Goal: Information Seeking & Learning: Learn about a topic

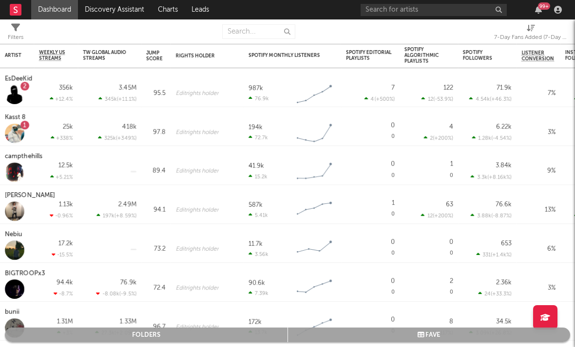
click at [523, 38] on div "7-Day Fans Added (7-Day Fans Added)" at bounding box center [530, 38] width 73 height 12
select select "-1"
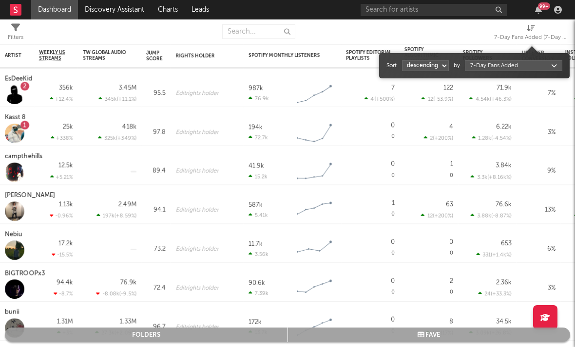
click at [523, 38] on div "7-Day Fans Added (7-Day Fans Added)" at bounding box center [530, 38] width 73 height 12
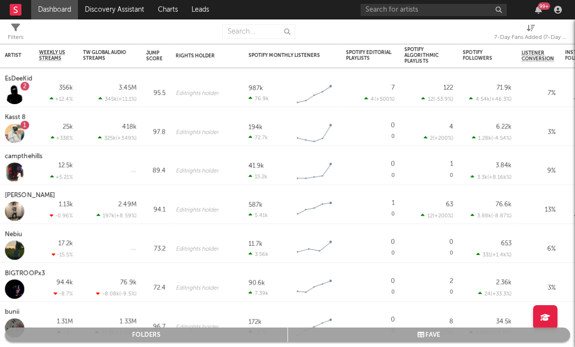
select select "-1"
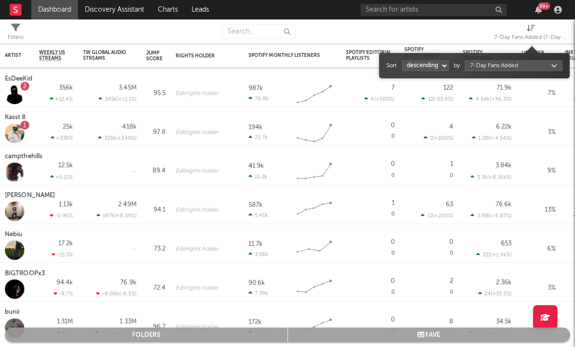
click at [524, 38] on div "7-Day Fans Added (7-Day Fans Added)" at bounding box center [530, 38] width 73 height 12
click at [487, 72] on div "Sort ascending descending by 7-Day Fans Added" at bounding box center [474, 66] width 176 height 16
click at [487, 73] on div "Sort ascending descending by 7-Day Fans Added" at bounding box center [474, 66] width 176 height 16
click at [486, 72] on div "Sort ascending descending by 7-Day Fans Added" at bounding box center [474, 66] width 176 height 16
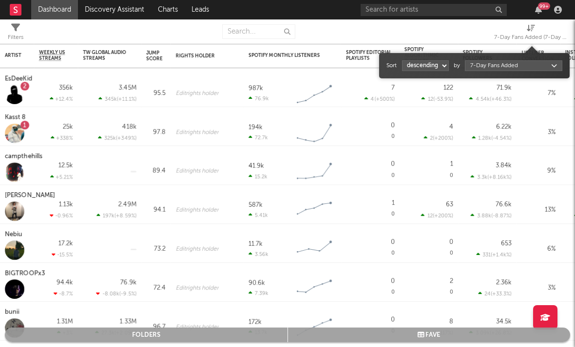
click at [486, 72] on div "Sort ascending descending by 7-Day Fans Added" at bounding box center [474, 66] width 176 height 16
click at [484, 70] on body "Dashboard Discovery Assistant Charts Leads 99 + Notifications Settings Mark all…" at bounding box center [287, 173] width 575 height 347
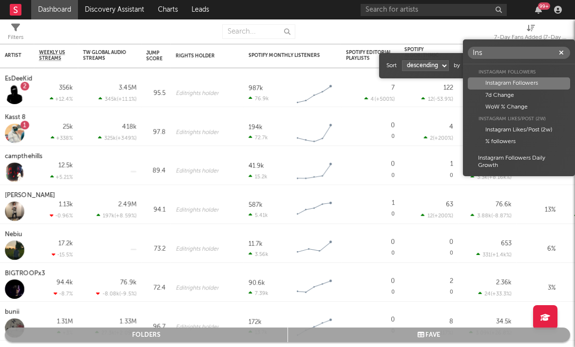
type input "Ins"
click at [512, 126] on div "Instagram Likes/Post (2w)" at bounding box center [519, 130] width 102 height 12
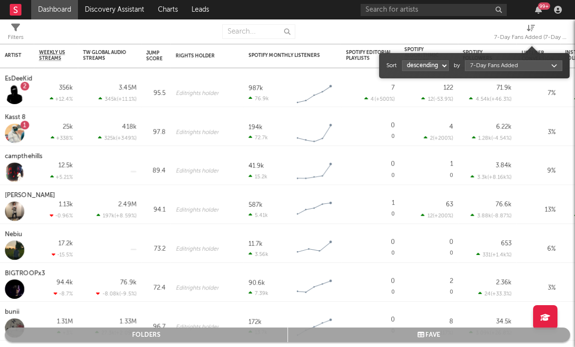
click at [512, 127] on div "Instagram Likes/Post (2w)" at bounding box center [519, 130] width 102 height 12
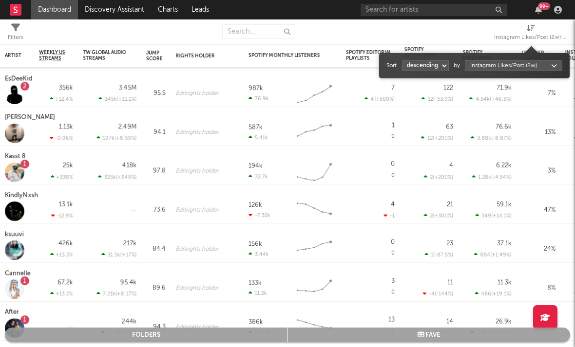
select select "1"
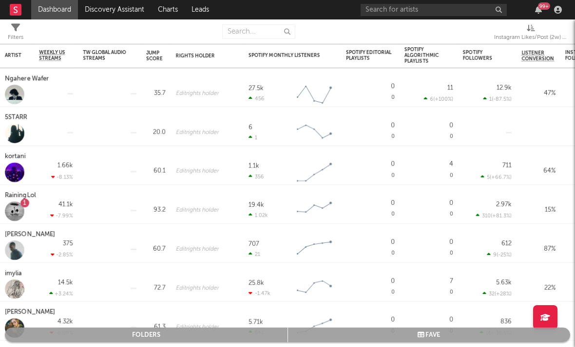
drag, startPoint x: 512, startPoint y: 127, endPoint x: 318, endPoint y: 38, distance: 213.4
click at [318, 38] on div at bounding box center [394, 31] width 184 height 24
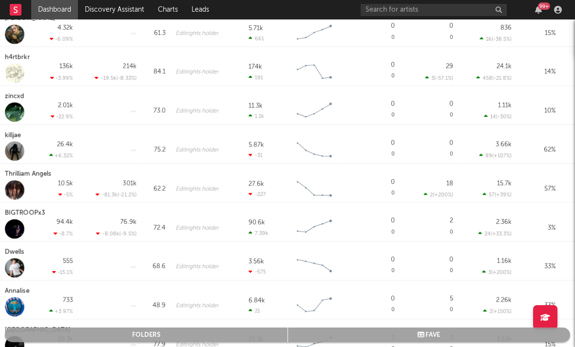
drag, startPoint x: 318, startPoint y: 38, endPoint x: 38, endPoint y: 120, distance: 292.1
click at [38, 120] on div "2.01k -22.9 %" at bounding box center [56, 105] width 44 height 39
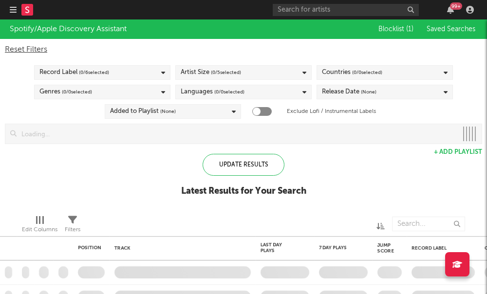
drag, startPoint x: 38, startPoint y: 120, endPoint x: 30, endPoint y: 12, distance: 108.4
click at [30, 12] on rect at bounding box center [27, 10] width 12 height 12
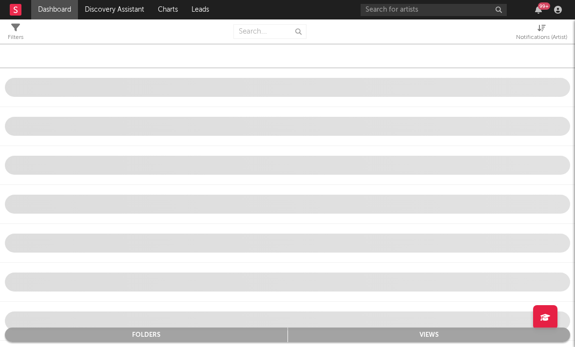
select select "-1"
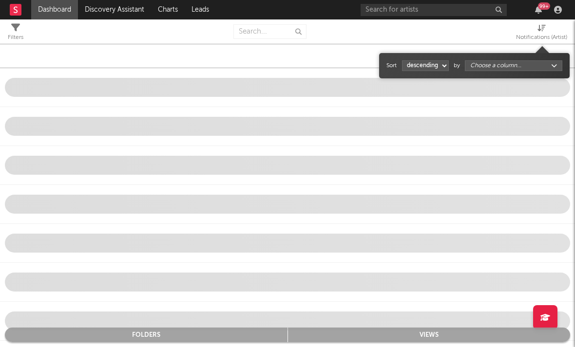
click at [530, 36] on div "Notifications (Artist)" at bounding box center [541, 38] width 51 height 12
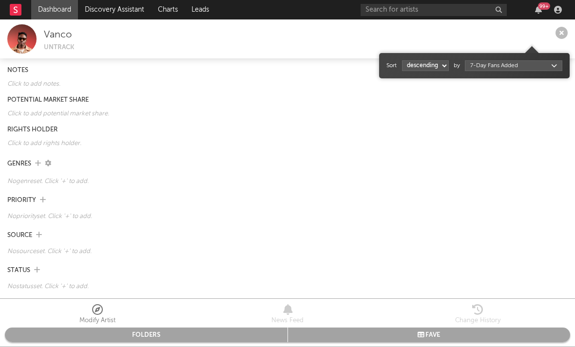
click at [511, 65] on body "Dashboard Discovery Assistant Charts Leads 99 + Notifications Settings Mark all…" at bounding box center [287, 173] width 575 height 347
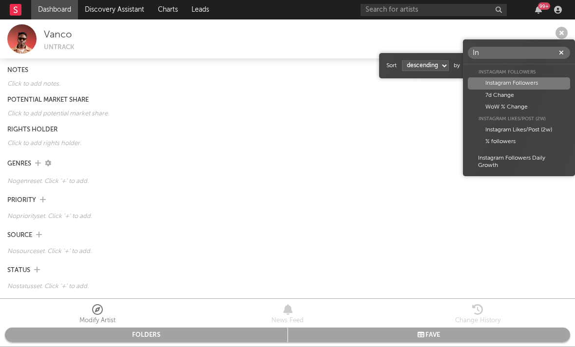
type input "In"
click at [494, 127] on div "Instagram Likes/Post (2w)" at bounding box center [519, 130] width 102 height 12
click at [495, 127] on div "Instagram Likes/Post (2w)" at bounding box center [519, 130] width 102 height 12
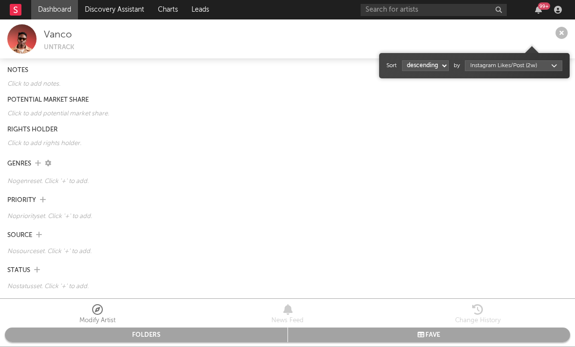
select select "1"
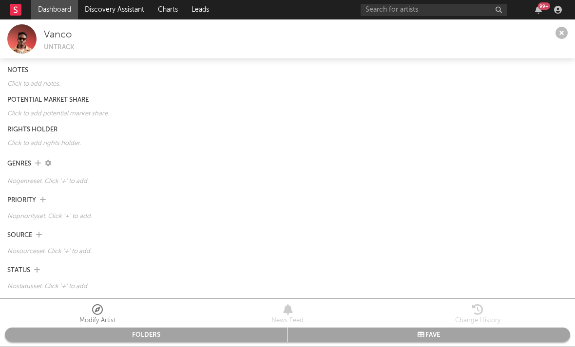
drag, startPoint x: 495, startPoint y: 127, endPoint x: 14, endPoint y: 10, distance: 494.7
click at [14, 10] on rect at bounding box center [16, 10] width 12 height 12
drag, startPoint x: 14, startPoint y: 10, endPoint x: 64, endPoint y: 13, distance: 50.2
click at [64, 13] on link "Dashboard" at bounding box center [54, 9] width 47 height 19
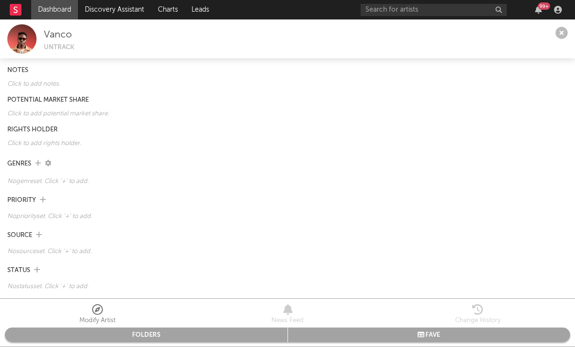
click at [64, 13] on link "Dashboard" at bounding box center [54, 9] width 47 height 19
click at [24, 10] on div at bounding box center [20, 9] width 21 height 19
click at [21, 7] on rect at bounding box center [16, 10] width 12 height 12
click at [17, 9] on rect at bounding box center [16, 10] width 12 height 12
click at [18, 9] on rect at bounding box center [16, 10] width 12 height 12
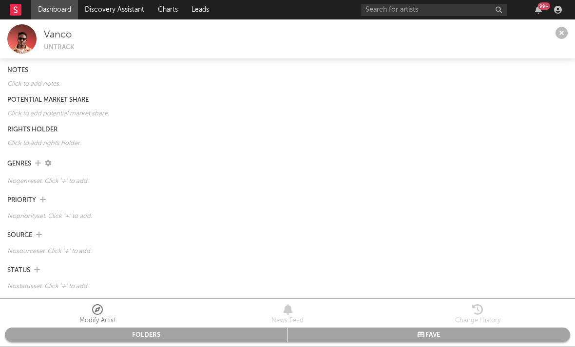
drag, startPoint x: 18, startPoint y: 9, endPoint x: 52, endPoint y: 9, distance: 34.1
click at [51, 9] on link "Dashboard" at bounding box center [54, 9] width 47 height 19
click at [52, 9] on link "Dashboard" at bounding box center [54, 9] width 47 height 19
drag, startPoint x: 52, startPoint y: 9, endPoint x: 112, endPoint y: 9, distance: 60.4
click at [112, 9] on link "Discovery Assistant" at bounding box center [114, 9] width 73 height 19
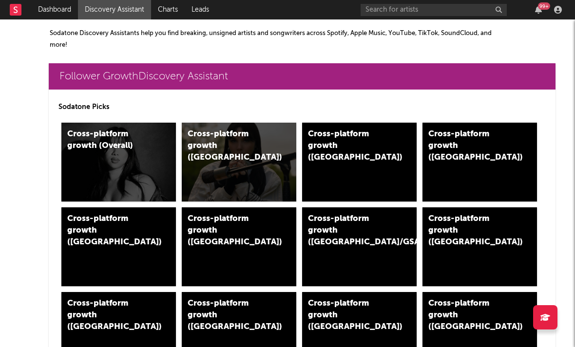
drag, startPoint x: 112, startPoint y: 9, endPoint x: 19, endPoint y: 8, distance: 92.5
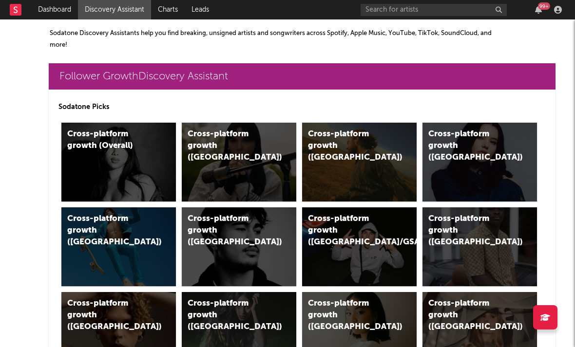
click at [23, 11] on div at bounding box center [20, 9] width 21 height 19
click at [19, 8] on rect at bounding box center [16, 10] width 12 height 12
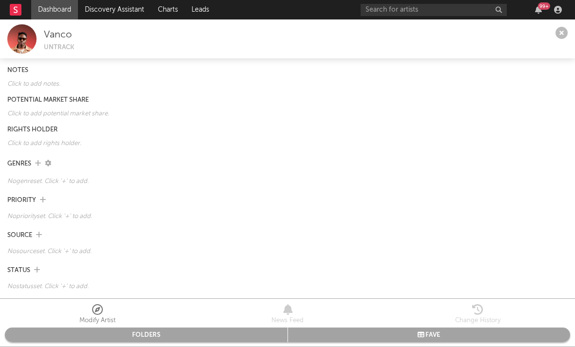
click at [558, 33] on icon at bounding box center [561, 33] width 12 height 12
click at [558, 34] on div "Vanco Untrack" at bounding box center [287, 38] width 575 height 39
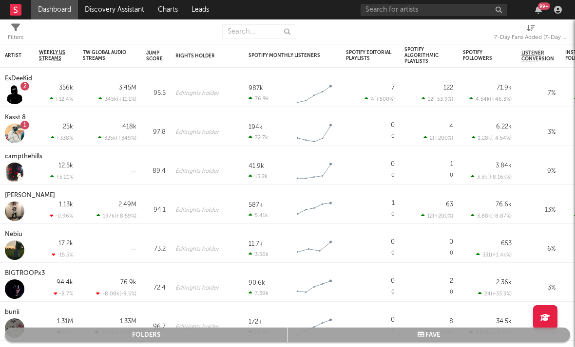
click at [543, 34] on div "7-Day Fans Added (7-Day Fans Added)" at bounding box center [530, 38] width 73 height 12
select select "-1"
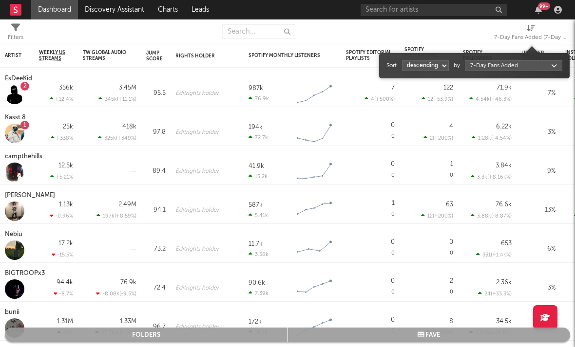
click at [494, 70] on body "Dashboard Discovery Assistant Charts Leads 99 + Notifications Settings Mark all…" at bounding box center [287, 173] width 575 height 347
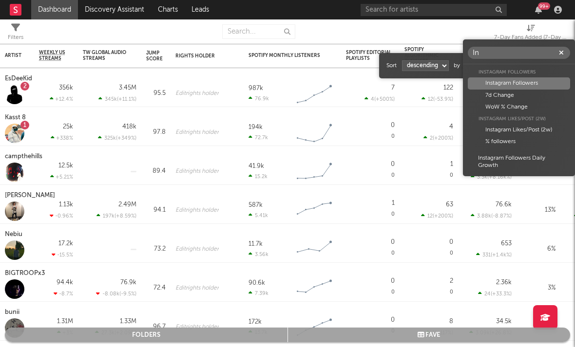
type input "In"
click at [505, 130] on div "Instagram Likes/Post (2w)" at bounding box center [519, 130] width 102 height 12
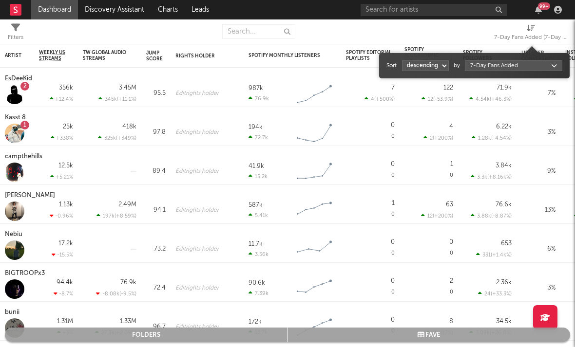
click at [505, 131] on div "Instagram Likes/Post (2w)" at bounding box center [519, 130] width 102 height 12
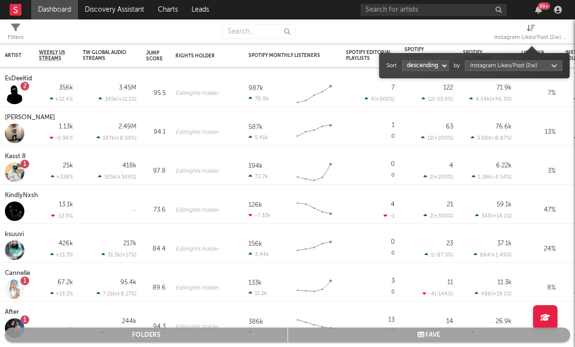
select select "1"
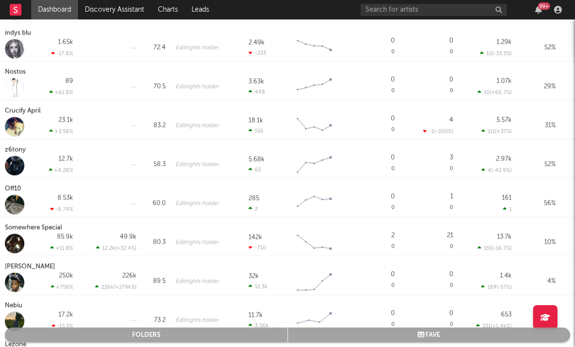
click at [28, 114] on div "Crucify April" at bounding box center [24, 111] width 38 height 12
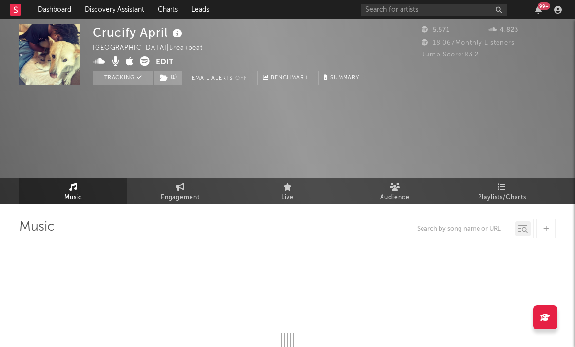
select select "6m"
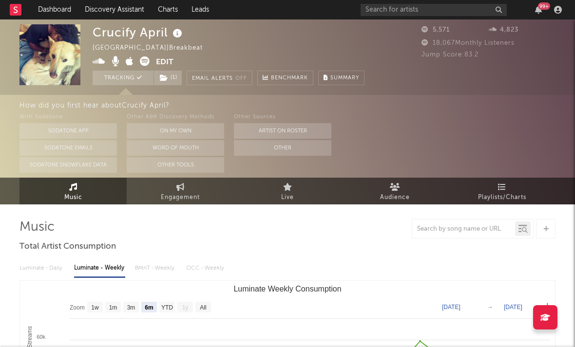
click at [98, 62] on icon at bounding box center [99, 61] width 13 height 10
click at [99, 62] on icon at bounding box center [99, 61] width 13 height 10
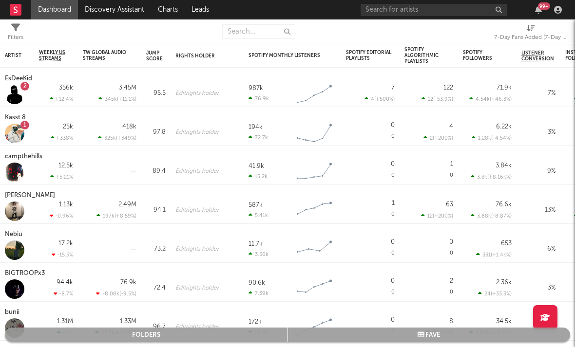
select select "-1"
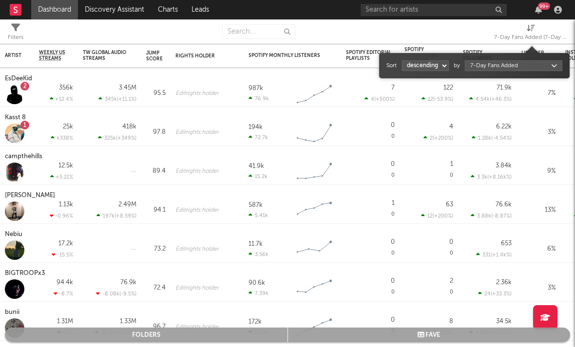
click at [547, 33] on div "7-Day Fans Added (7-Day Fans Added)" at bounding box center [530, 38] width 73 height 12
click at [483, 70] on body "Dashboard Discovery Assistant Charts Leads 99 + Notifications Settings Mark all…" at bounding box center [287, 173] width 575 height 347
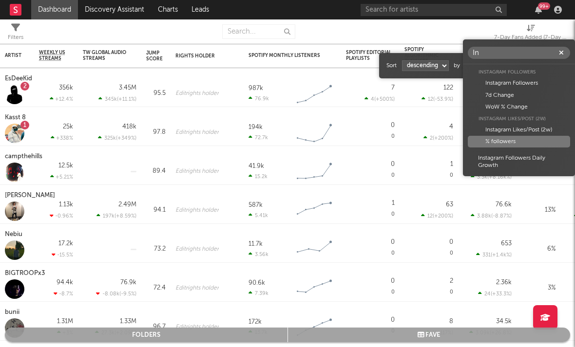
type input "In"
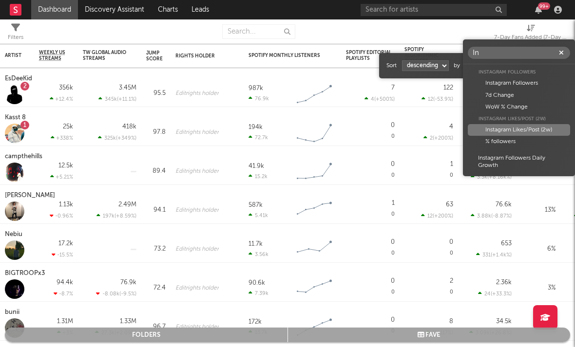
drag, startPoint x: 509, startPoint y: 135, endPoint x: 507, endPoint y: 130, distance: 6.0
click at [507, 130] on div "Instagram Followers Instagram Followers 7d Change WoW % Change Instagram Likes/…" at bounding box center [519, 119] width 112 height 105
click at [507, 130] on div "Instagram Likes/Post (2w)" at bounding box center [519, 130] width 102 height 12
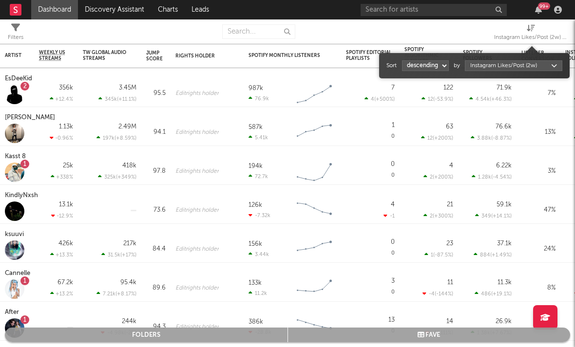
select select "1"
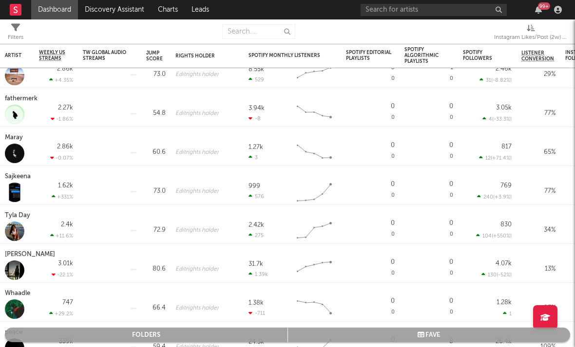
click at [530, 23] on div "Instagram Likes/Post (2w) (Instagram Likes/Post (2w))" at bounding box center [530, 33] width 73 height 28
click at [530, 32] on div "Instagram Likes/Post (2w) (Instagram Likes/Post (2w))" at bounding box center [530, 38] width 73 height 12
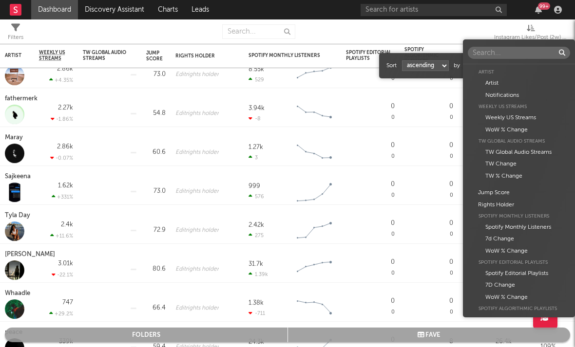
click at [505, 64] on body "Dashboard Discovery Assistant Charts Leads 99 + Notifications Settings Mark all…" at bounding box center [287, 173] width 575 height 347
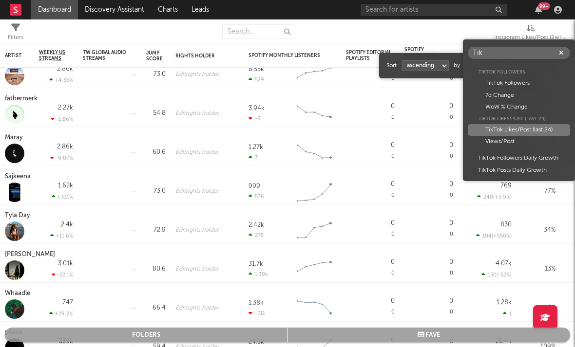
type input "Tik"
click at [500, 133] on div "TikTok Likes/Post (last 24)" at bounding box center [519, 130] width 102 height 12
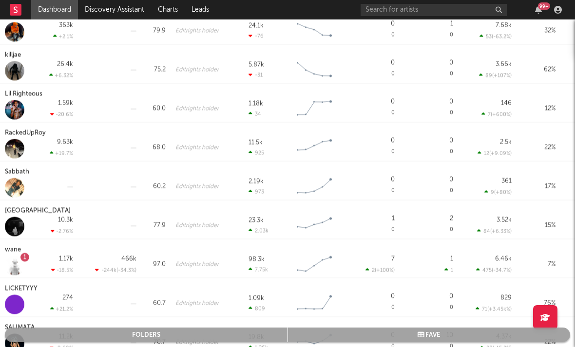
click at [6, 172] on div "Sabbath" at bounding box center [18, 172] width 27 height 12
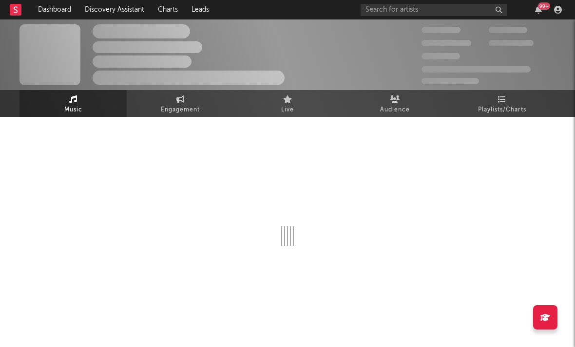
select select "1w"
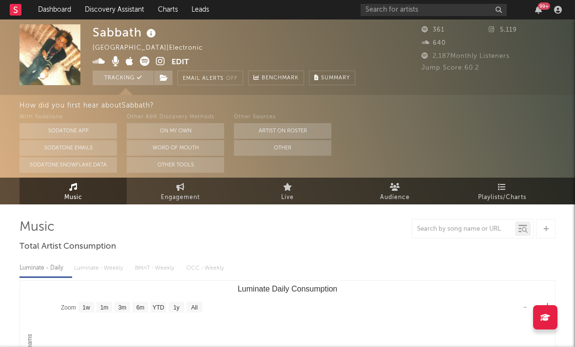
click at [162, 63] on icon at bounding box center [160, 61] width 9 height 10
click at [159, 60] on icon at bounding box center [160, 61] width 9 height 10
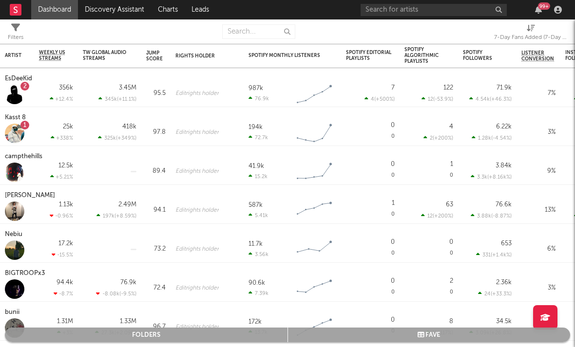
click at [523, 34] on div "7-Day Fans Added (7-Day Fans Added)" at bounding box center [530, 38] width 73 height 12
select select "-1"
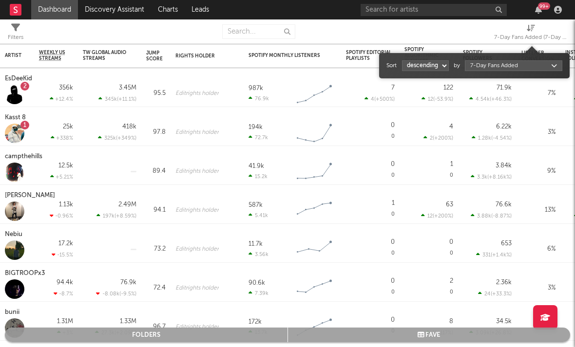
click at [479, 64] on body "Dashboard Discovery Assistant Charts Leads 99 + Notifications Settings Mark all…" at bounding box center [287, 173] width 575 height 347
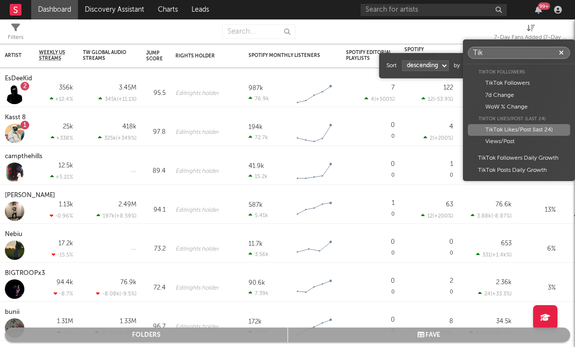
type input "Tik"
click at [518, 127] on div "TikTok Likes/Post (last 24)" at bounding box center [519, 130] width 102 height 12
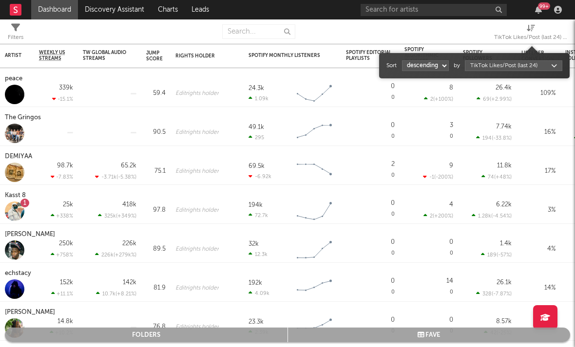
select select "1"
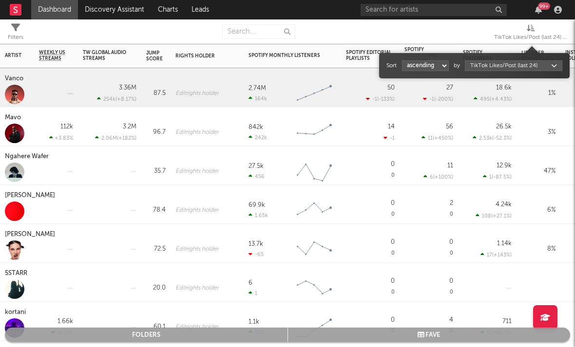
click at [47, 219] on div at bounding box center [287, 195] width 575 height 303
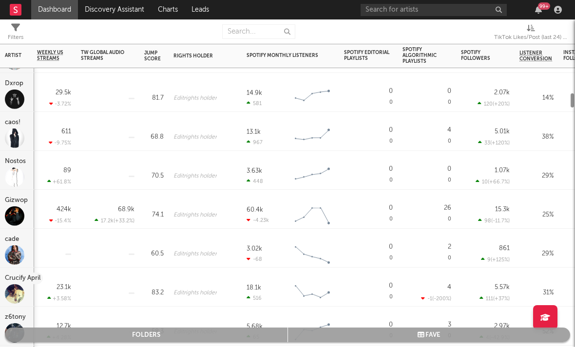
click at [14, 125] on div "caos!" at bounding box center [14, 123] width 18 height 12
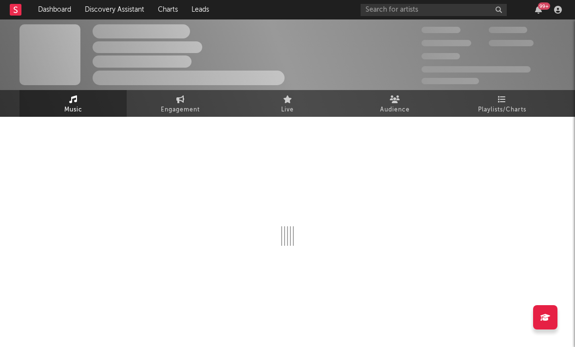
select select "6m"
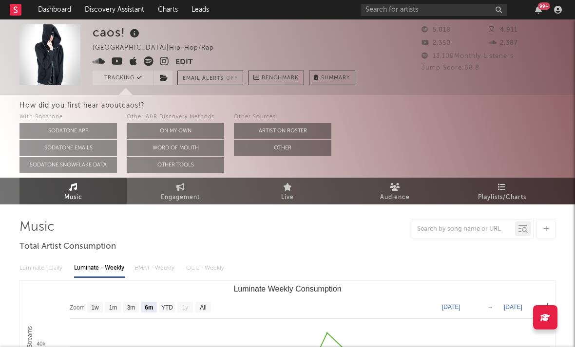
click at [164, 64] on icon at bounding box center [164, 61] width 9 height 10
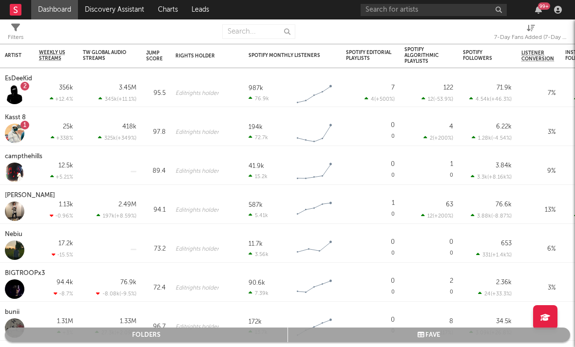
click at [540, 32] on div "7-Day Fans Added (7-Day Fans Added)" at bounding box center [530, 38] width 73 height 12
select select "-1"
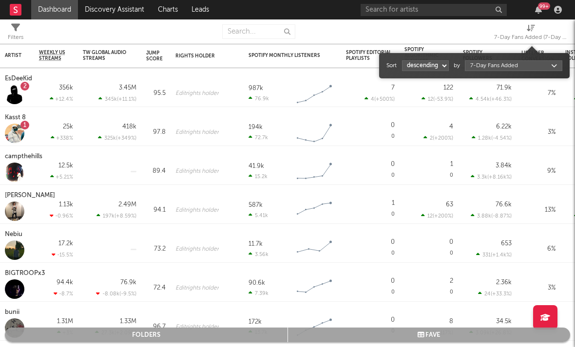
click at [483, 63] on body "Dashboard Discovery Assistant Charts Leads 99 + Notifications Settings Mark all…" at bounding box center [287, 173] width 575 height 347
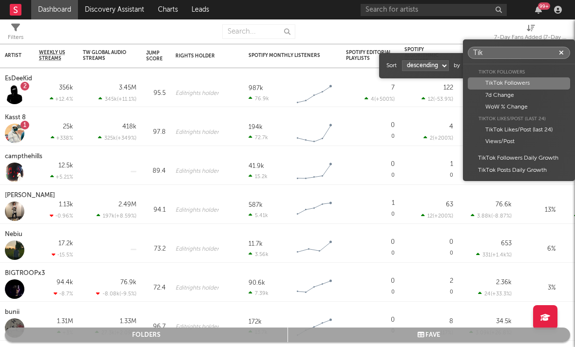
type input "Tik"
click at [485, 129] on div "TikTok Likes/Post (last 24)" at bounding box center [519, 130] width 102 height 12
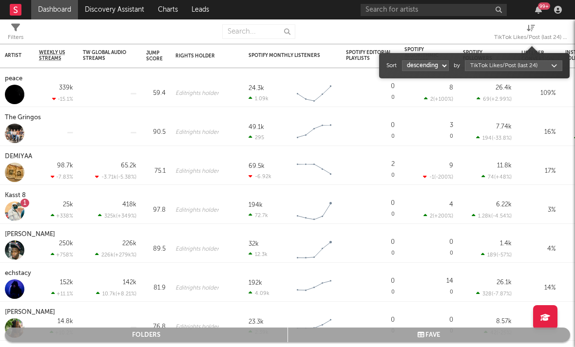
click at [423, 65] on select "ascending descending" at bounding box center [425, 65] width 47 height 11
select select "1"
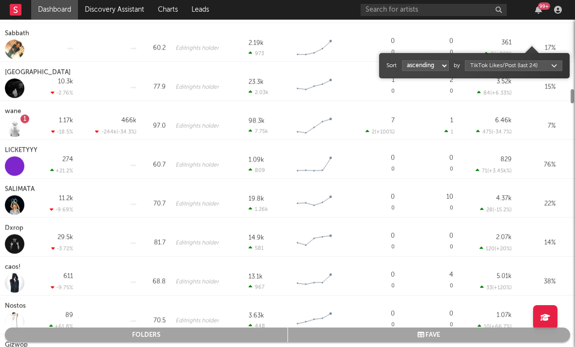
click at [3, 183] on div at bounding box center [287, 195] width 575 height 303
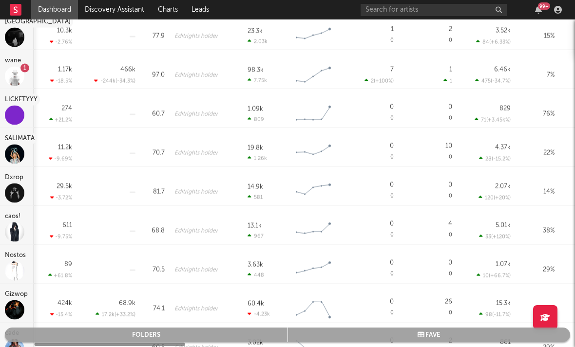
click at [35, 231] on div "611 -9.75 %" at bounding box center [55, 225] width 44 height 39
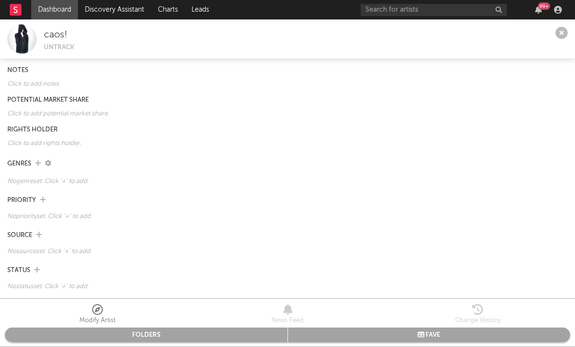
click at [562, 33] on icon at bounding box center [561, 33] width 12 height 12
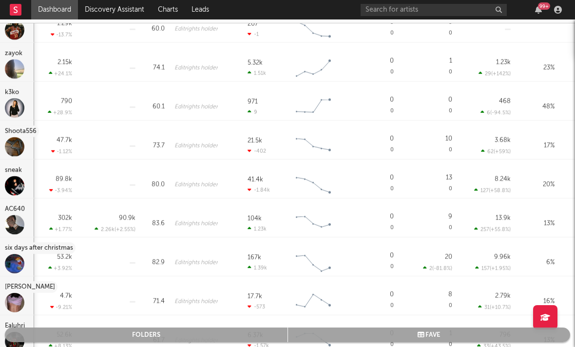
click at [15, 95] on div "k3ko" at bounding box center [13, 93] width 17 height 12
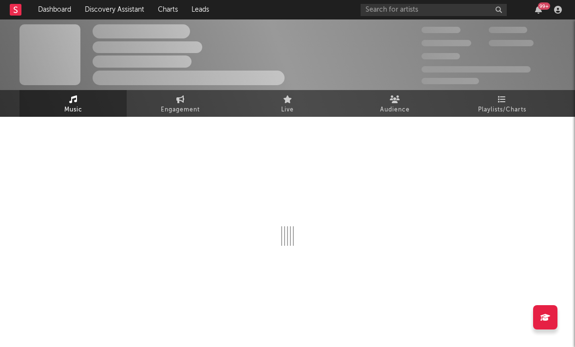
select select "1w"
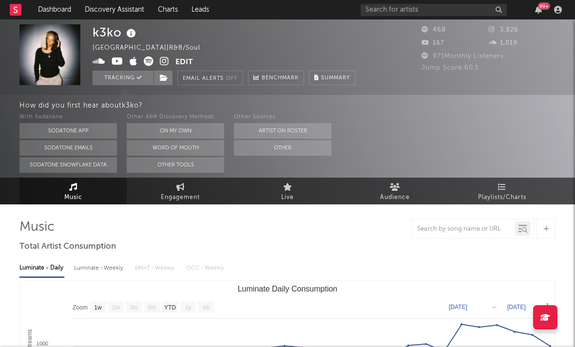
click at [161, 65] on icon at bounding box center [164, 61] width 9 height 10
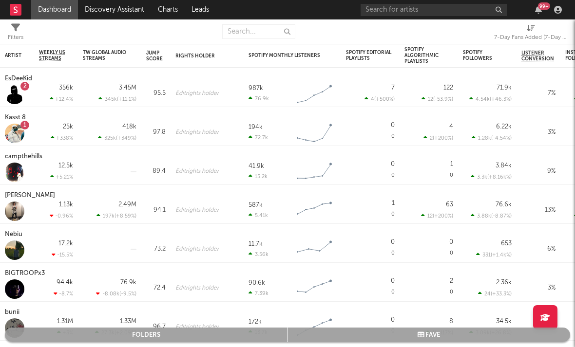
click at [524, 34] on div "7-Day Fans Added (7-Day Fans Added)" at bounding box center [530, 38] width 73 height 12
select select "-1"
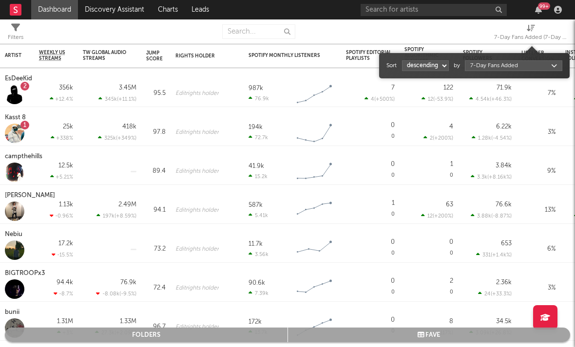
click at [481, 67] on body "Dashboard Discovery Assistant Charts Leads 99 + Notifications Settings Mark all…" at bounding box center [287, 173] width 575 height 347
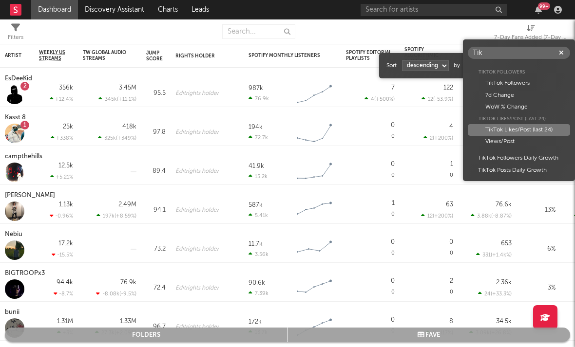
type input "Tik"
click at [489, 127] on div "TikTok Likes/Post (last 24)" at bounding box center [519, 130] width 102 height 12
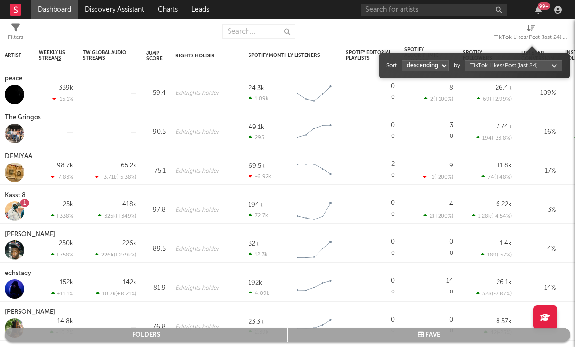
click at [424, 65] on select "ascending descending" at bounding box center [425, 65] width 47 height 11
select select "1"
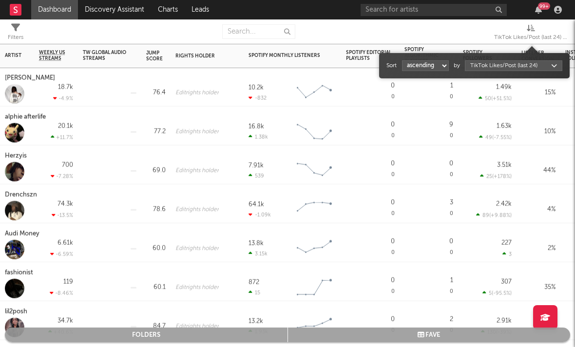
click at [16, 156] on div "Herzyis" at bounding box center [17, 156] width 24 height 12
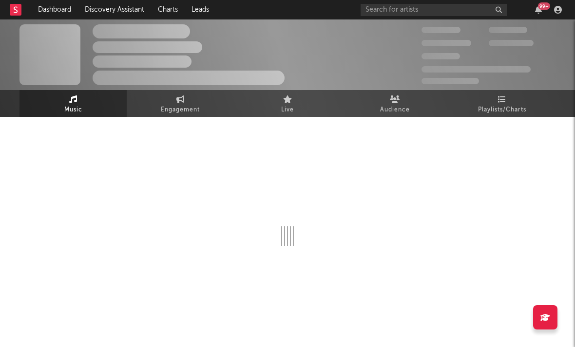
select select "6m"
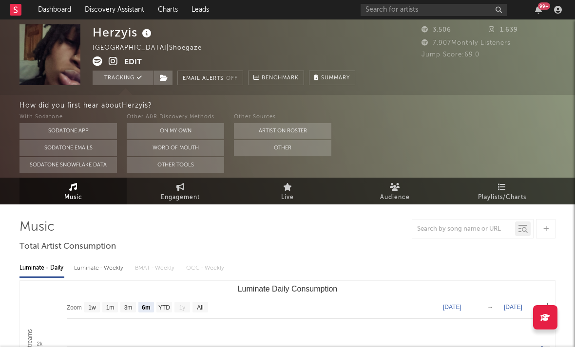
click at [117, 58] on icon at bounding box center [113, 61] width 9 height 10
click at [54, 15] on link "Dashboard" at bounding box center [54, 9] width 47 height 19
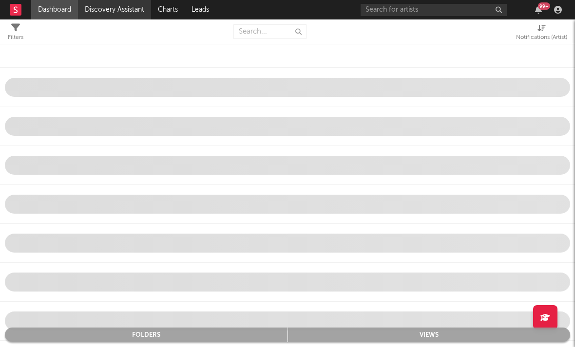
click at [98, 12] on link "Discovery Assistant" at bounding box center [114, 9] width 73 height 19
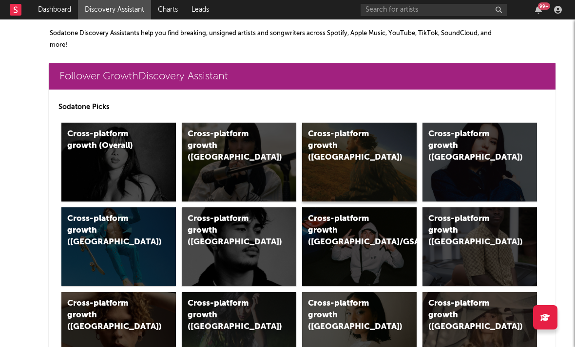
click at [336, 145] on div "Cross-platform growth (US)" at bounding box center [349, 146] width 82 height 35
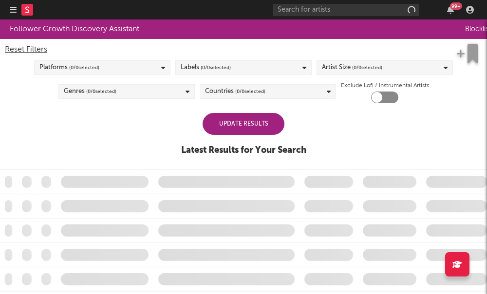
checkbox input "true"
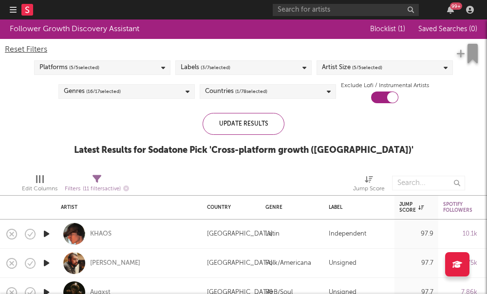
click at [328, 64] on div "Artist Size ( 5 / 5 selected)" at bounding box center [352, 68] width 60 height 12
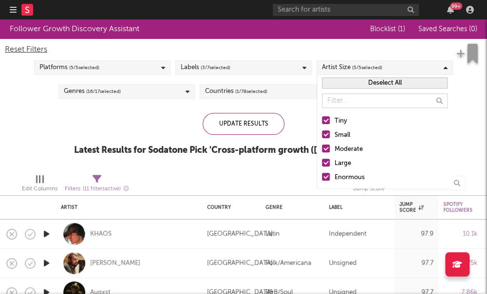
click at [323, 152] on div at bounding box center [326, 149] width 8 height 8
click at [322, 152] on input "Moderate" at bounding box center [322, 150] width 0 height 12
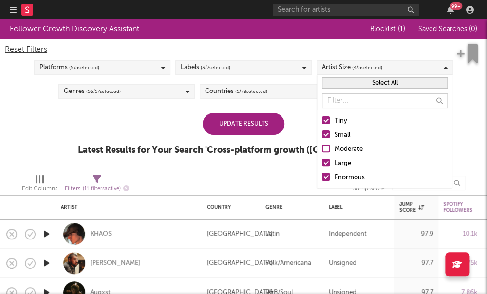
click at [327, 165] on div at bounding box center [326, 163] width 8 height 8
click at [322, 165] on input "Large" at bounding box center [322, 164] width 0 height 12
click at [324, 179] on div at bounding box center [326, 177] width 8 height 8
click at [322, 179] on input "Enormous" at bounding box center [322, 178] width 0 height 12
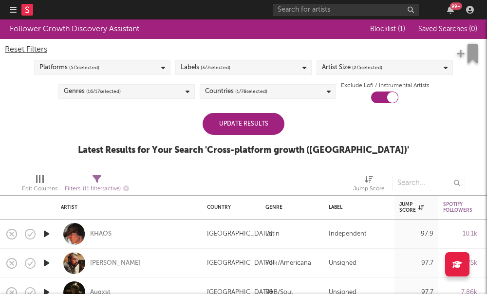
click at [170, 132] on div "Update Results Latest Results for Your Search ' Cross-platform growth (US) '" at bounding box center [243, 139] width 331 height 53
click at [225, 119] on div "Update Results" at bounding box center [244, 124] width 82 height 22
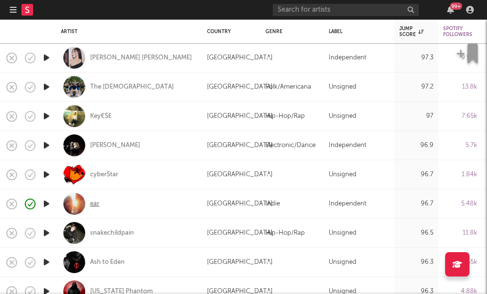
click at [94, 204] on div "ear" at bounding box center [94, 204] width 9 height 9
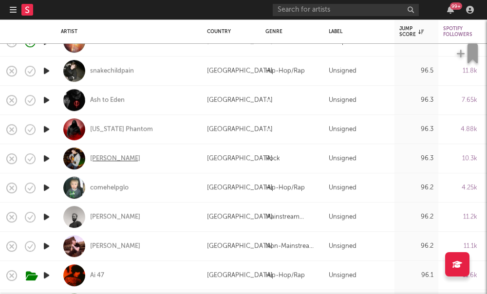
click at [109, 158] on div "Shane Appell" at bounding box center [115, 158] width 50 height 9
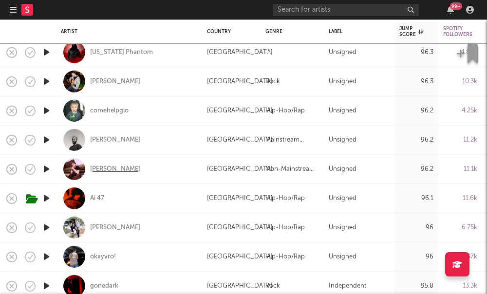
click at [102, 167] on div "AVELLO" at bounding box center [115, 169] width 50 height 9
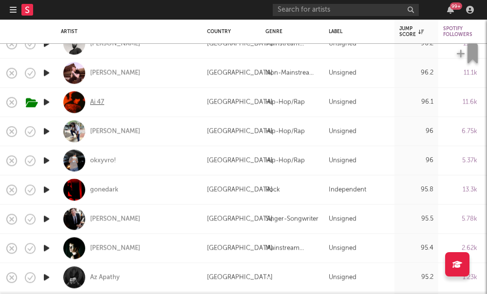
click at [96, 104] on div "Ai 47" at bounding box center [97, 102] width 14 height 9
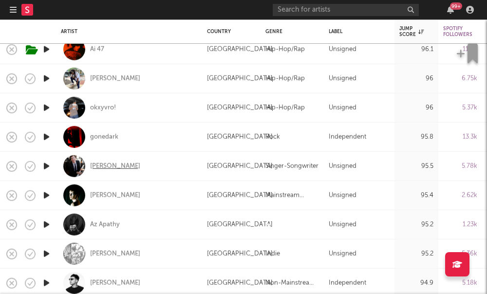
click at [106, 164] on div "Oliver Richman" at bounding box center [115, 166] width 50 height 9
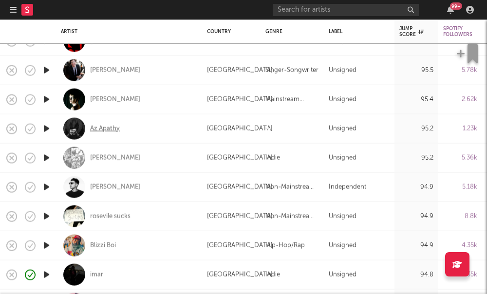
click at [99, 131] on div "Az Apathy" at bounding box center [105, 128] width 30 height 9
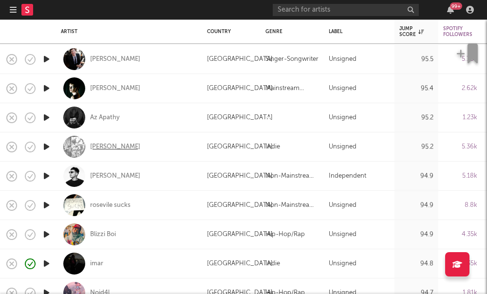
click at [94, 145] on div "Anajay" at bounding box center [115, 146] width 50 height 9
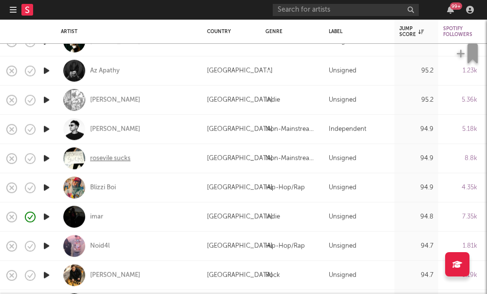
click at [112, 158] on div "rosevile sucks" at bounding box center [110, 158] width 40 height 9
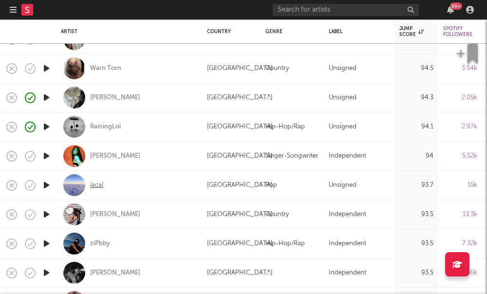
click at [100, 184] on div "jacal" at bounding box center [96, 185] width 13 height 9
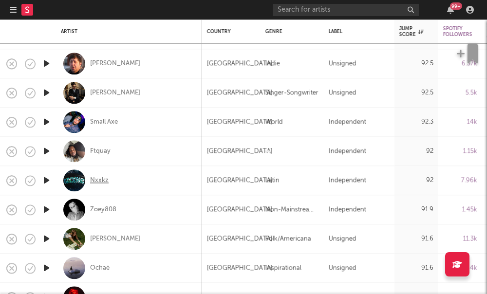
click at [101, 183] on div "Nxxkz" at bounding box center [99, 180] width 19 height 9
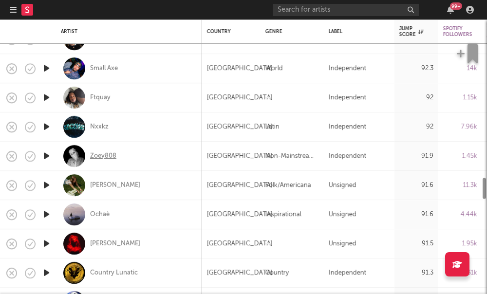
click at [104, 156] on div "Zoey808" at bounding box center [103, 156] width 26 height 9
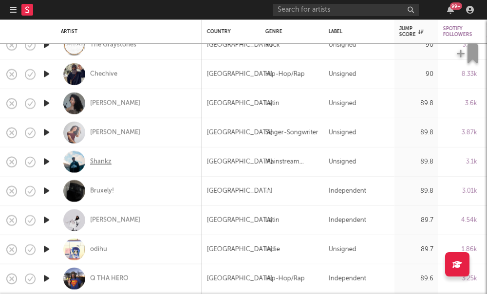
click at [93, 165] on div "Shankz" at bounding box center [100, 161] width 21 height 9
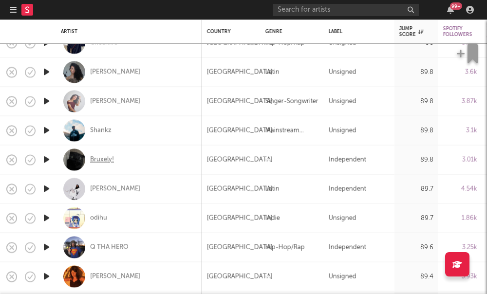
click at [102, 160] on div "Bruxely!" at bounding box center [102, 159] width 24 height 9
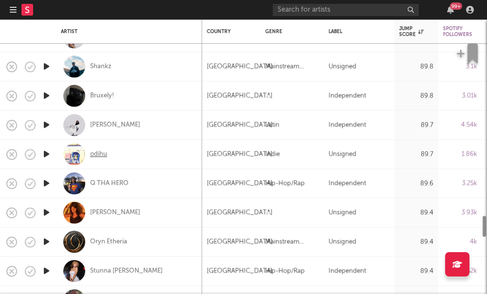
click at [99, 155] on div "odihu" at bounding box center [98, 154] width 17 height 9
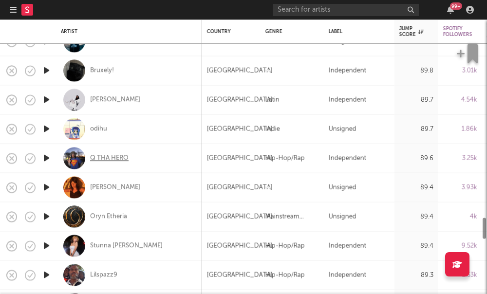
click at [99, 156] on div "Q THA HERO" at bounding box center [109, 158] width 38 height 9
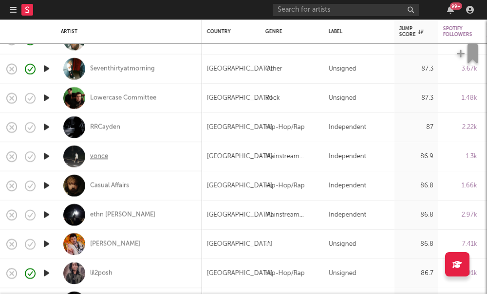
click at [100, 156] on div "vonce" at bounding box center [99, 156] width 18 height 9
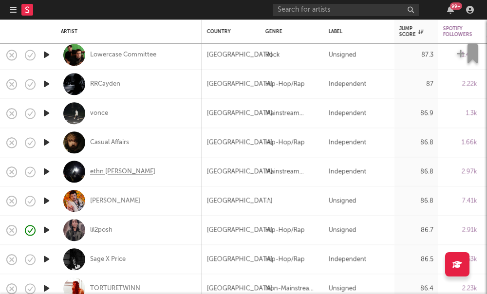
click at [101, 174] on div "ethn reis" at bounding box center [122, 172] width 65 height 9
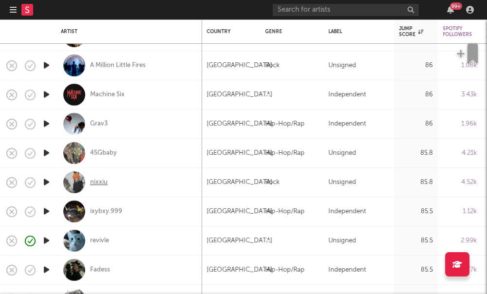
click at [94, 183] on div "nixxiu" at bounding box center [99, 182] width 18 height 9
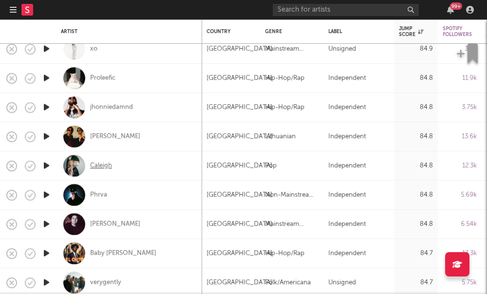
click at [93, 167] on div "Caleigh" at bounding box center [101, 166] width 22 height 9
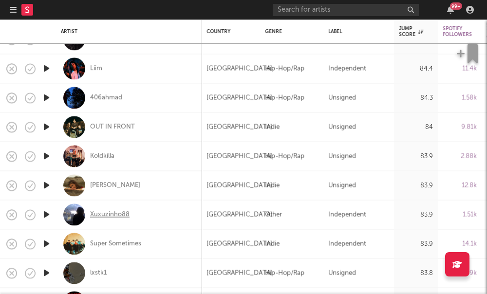
click at [102, 214] on div "Xuxuzinho88" at bounding box center [109, 214] width 39 height 9
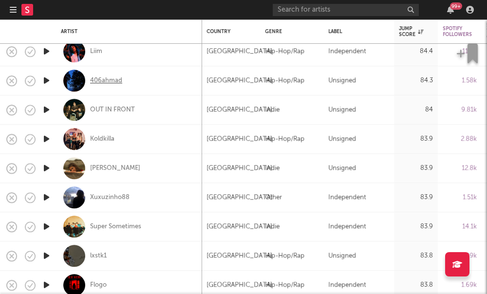
click at [113, 82] on div "406ahmad" at bounding box center [106, 80] width 32 height 9
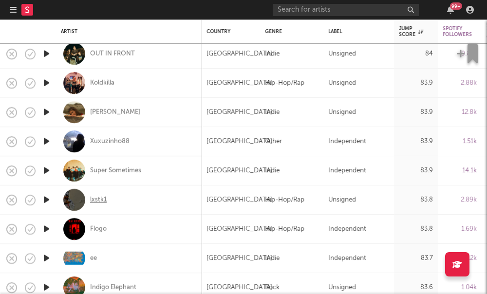
click at [103, 201] on div "lxstk1" at bounding box center [98, 200] width 17 height 9
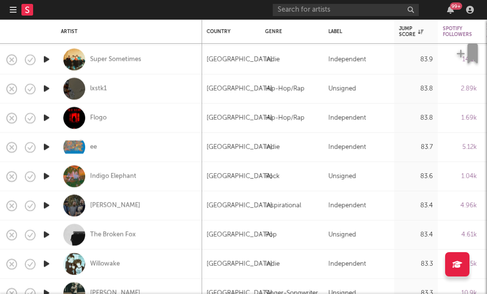
click at [88, 150] on div "ee" at bounding box center [129, 147] width 136 height 29
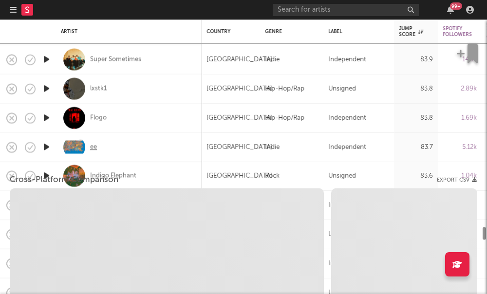
select select "1w"
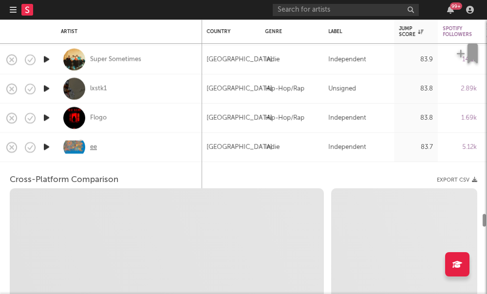
select select "6m"
click at [93, 150] on div "ee" at bounding box center [93, 147] width 7 height 9
select select "1m"
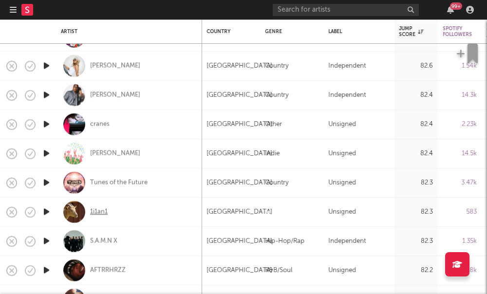
click at [98, 211] on div "1i1an1" at bounding box center [99, 211] width 18 height 9
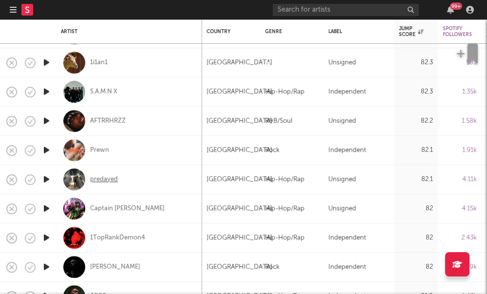
click at [102, 179] on div "predayed" at bounding box center [104, 179] width 28 height 9
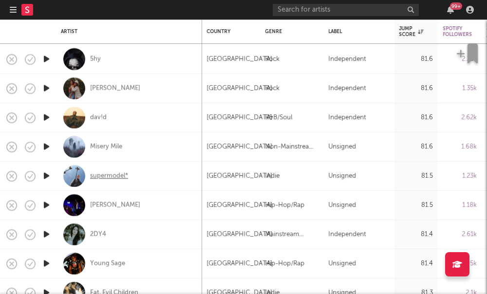
click at [101, 177] on div "supermodel*" at bounding box center [109, 176] width 38 height 9
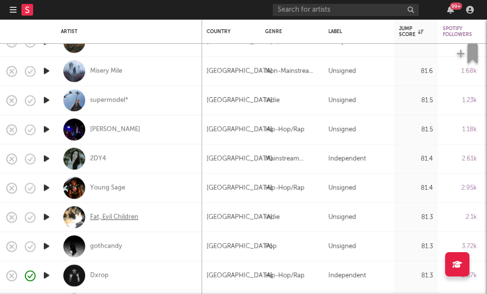
click at [120, 222] on div "Fat, Evil Children" at bounding box center [114, 217] width 48 height 9
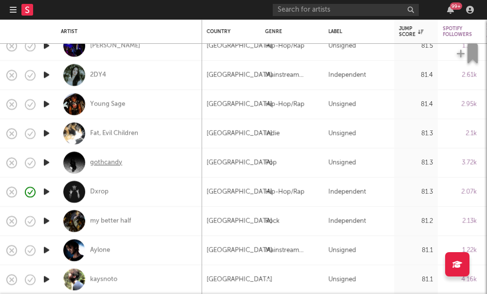
click at [100, 163] on div "gothcandy" at bounding box center [106, 162] width 32 height 9
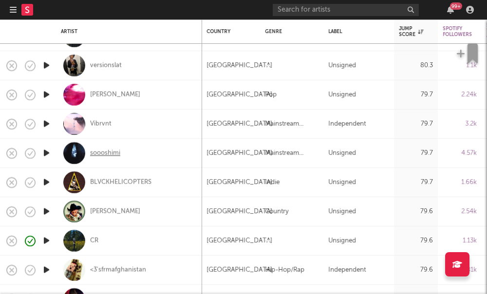
click at [99, 155] on div "soooshimi" at bounding box center [105, 153] width 30 height 9
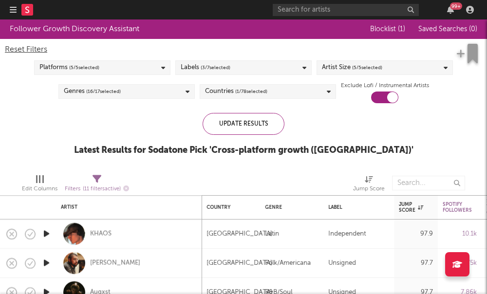
click at [28, 11] on rect at bounding box center [27, 10] width 12 height 12
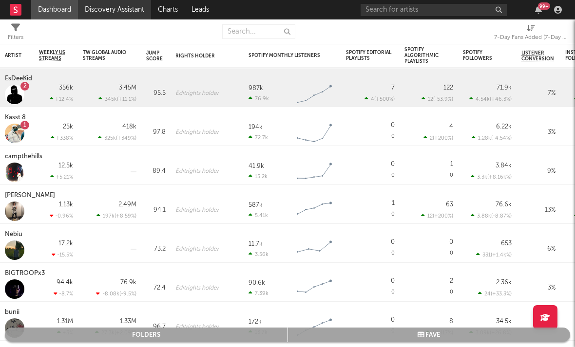
click at [105, 16] on link "Discovery Assistant" at bounding box center [114, 9] width 73 height 19
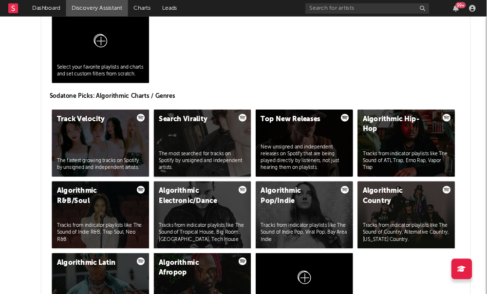
scroll to position [1152, 0]
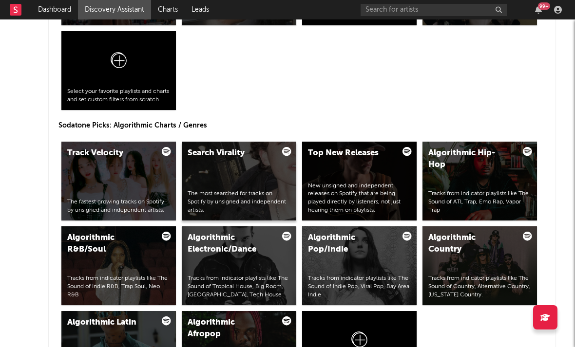
click at [228, 183] on div "Search Virality The most searched for tracks on Spotify by unsigned and indepen…" at bounding box center [239, 181] width 114 height 79
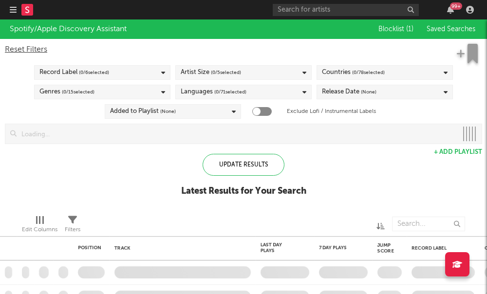
checkbox input "true"
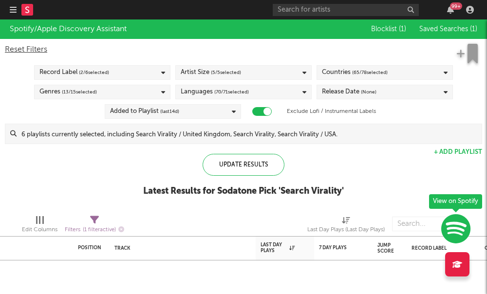
click at [298, 72] on div "Artist Size ( 5 / 5 selected)" at bounding box center [243, 72] width 136 height 15
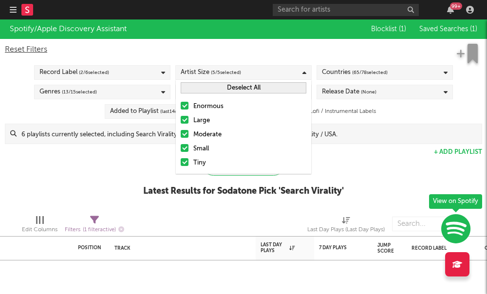
click at [186, 108] on div at bounding box center [185, 106] width 8 height 8
click at [181, 108] on input "Enormous" at bounding box center [181, 107] width 0 height 12
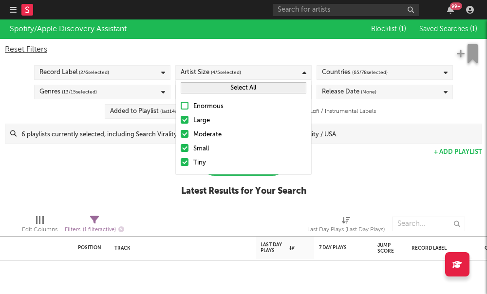
click at [184, 118] on div at bounding box center [185, 120] width 8 height 8
click at [181, 118] on input "Large" at bounding box center [181, 121] width 0 height 12
click at [187, 135] on div at bounding box center [185, 134] width 8 height 8
click at [181, 135] on input "Moderate" at bounding box center [181, 135] width 0 height 12
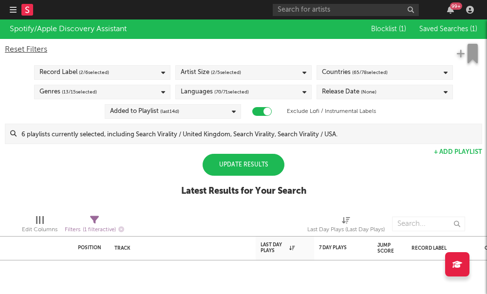
click at [152, 151] on div "Spotify/Apple Discovery Assistant Blocklist ( 1 ) Saved Searches ( 1 ) Reset Fi…" at bounding box center [243, 113] width 487 height 188
click at [340, 72] on div "Countries ( 65 / 78 selected)" at bounding box center [355, 73] width 66 height 12
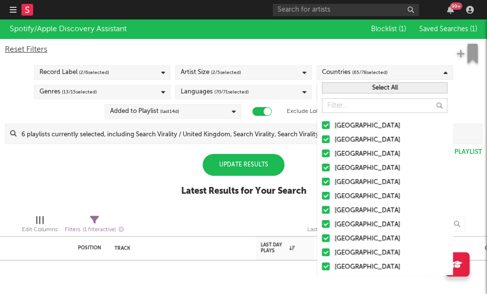
click at [353, 95] on div "Select All" at bounding box center [384, 88] width 135 height 16
click at [356, 93] on button "Select All" at bounding box center [385, 87] width 126 height 11
click at [356, 89] on button "Deselect All" at bounding box center [385, 87] width 126 height 11
click at [327, 128] on div at bounding box center [326, 125] width 8 height 8
click at [322, 128] on input "United States" at bounding box center [322, 126] width 0 height 12
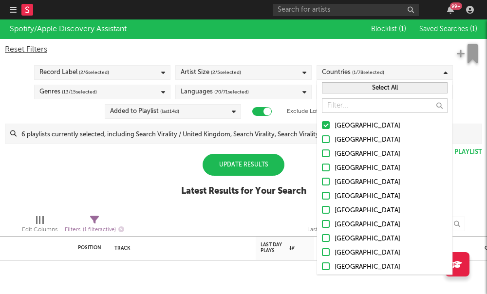
click at [148, 186] on div "Spotify/Apple Discovery Assistant Blocklist ( 1 ) Saved Searches ( 1 ) Reset Fi…" at bounding box center [243, 113] width 487 height 188
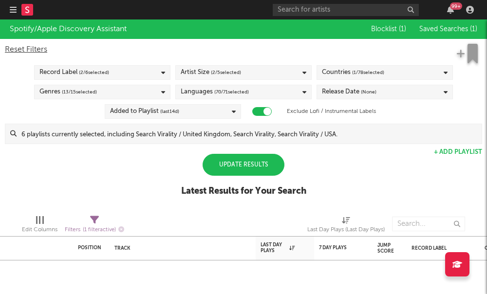
click at [283, 94] on div "Languages ( 70 / 71 selected)" at bounding box center [243, 92] width 136 height 15
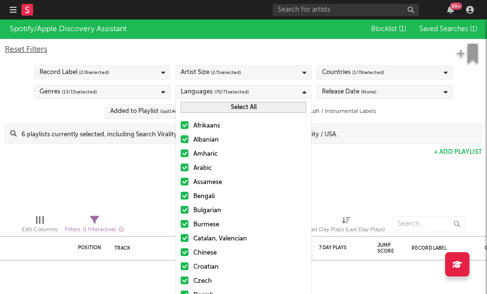
click at [207, 113] on div "Select All" at bounding box center [243, 107] width 135 height 16
click at [213, 111] on button "Select All" at bounding box center [244, 107] width 126 height 11
click at [213, 111] on button "Deselect All" at bounding box center [244, 107] width 126 height 11
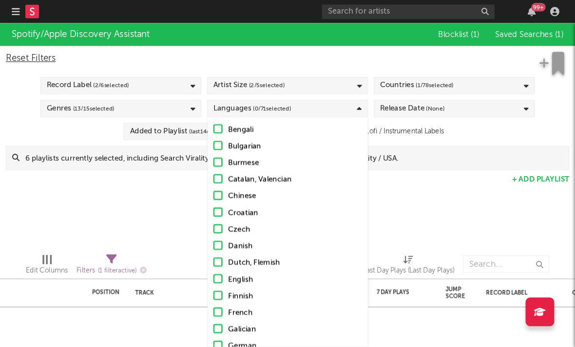
scroll to position [96, 0]
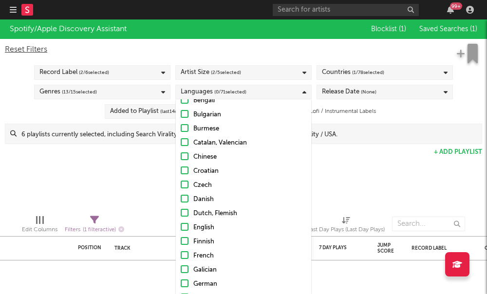
click at [184, 228] on div at bounding box center [185, 227] width 8 height 8
click at [181, 228] on input "English" at bounding box center [181, 228] width 0 height 12
click at [123, 186] on div "Spotify/Apple Discovery Assistant Blocklist ( 1 ) Saved Searches ( 1 ) Reset Fi…" at bounding box center [243, 113] width 487 height 188
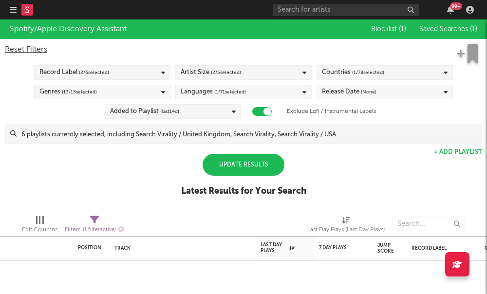
click at [242, 167] on div "Update Results" at bounding box center [244, 165] width 82 height 22
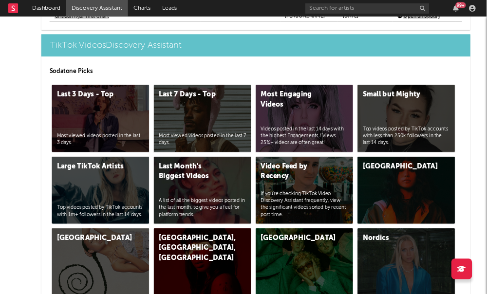
scroll to position [2300, 0]
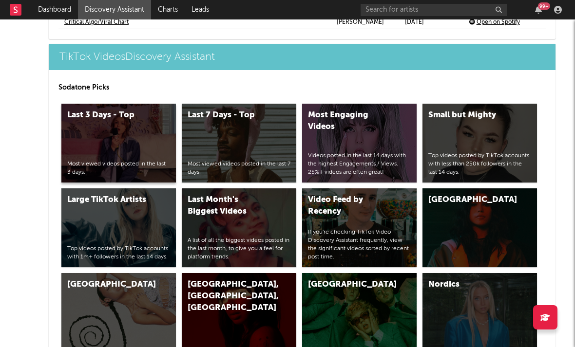
click at [130, 149] on div "Last 3 Days - Top Most viewed videos posted in the last 3 days." at bounding box center [118, 143] width 114 height 79
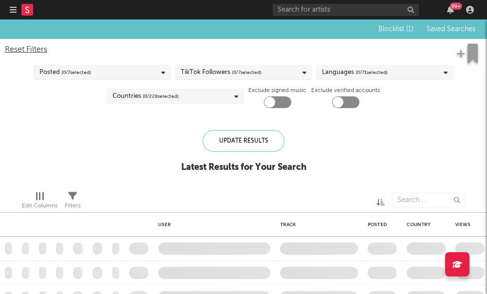
checkbox input "true"
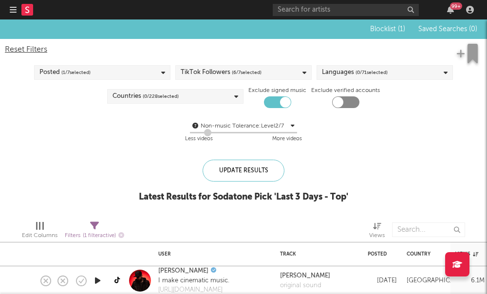
click at [289, 75] on div "TikTok Followers ( 6 / 7 selected)" at bounding box center [243, 72] width 136 height 15
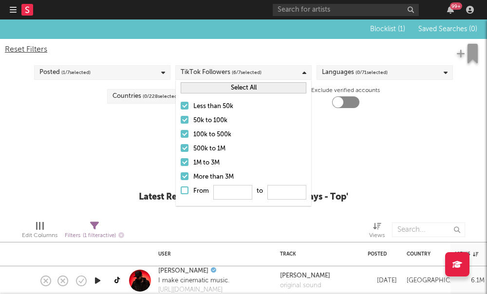
click at [186, 123] on div at bounding box center [185, 120] width 8 height 8
click at [181, 123] on input "50k to 100k" at bounding box center [181, 121] width 0 height 12
click at [184, 133] on div at bounding box center [185, 134] width 8 height 8
click at [181, 133] on input "100k to 500k" at bounding box center [181, 135] width 0 height 12
click at [184, 151] on div at bounding box center [185, 148] width 8 height 8
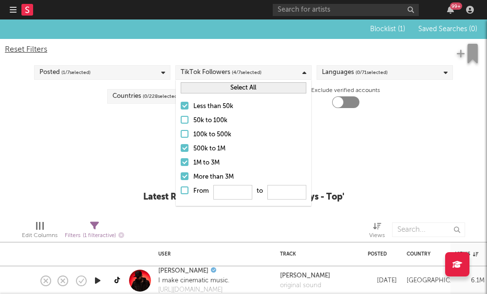
click at [181, 151] on input "500k to 1M" at bounding box center [181, 149] width 0 height 12
click at [180, 160] on div "Less than 50k 50k to 100k 100k to 500k 500k to 1M 1M to 3M More than 3M From to" at bounding box center [243, 151] width 135 height 110
click at [186, 178] on div at bounding box center [185, 176] width 8 height 8
click at [181, 178] on input "More than 3M" at bounding box center [181, 177] width 0 height 12
click at [185, 160] on div at bounding box center [185, 162] width 8 height 8
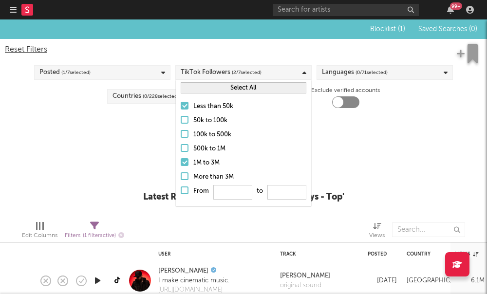
click at [181, 160] on input "1M to 3M" at bounding box center [181, 163] width 0 height 12
click at [154, 158] on div "Blocklist ( 1 ) Saved Searches ( 0 ) Reset Filters Posted ( 1 / 7 selected) Tik…" at bounding box center [243, 115] width 487 height 193
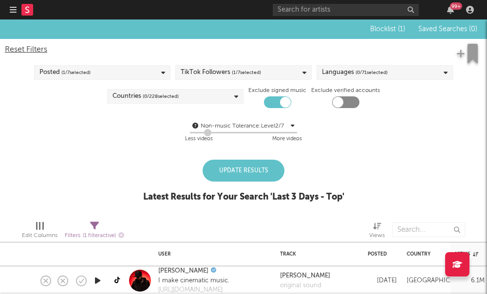
click at [337, 72] on div "Languages ( 0 / 71 selected)" at bounding box center [355, 73] width 66 height 12
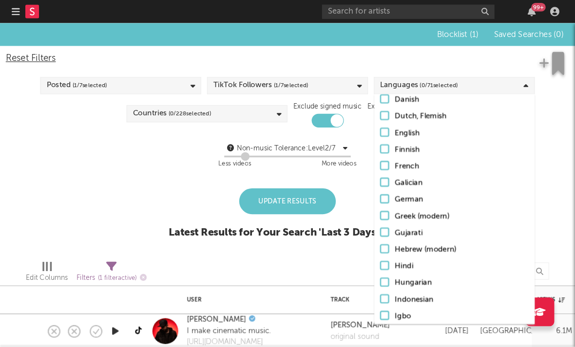
scroll to position [191, 0]
click at [323, 112] on div at bounding box center [326, 112] width 8 height 8
click at [322, 112] on input "English" at bounding box center [322, 113] width 0 height 12
click at [150, 150] on div "Blocklist ( 1 ) Saved Searches ( 0 ) Reset Filters Posted ( 1 / 7 selected) Tik…" at bounding box center [243, 115] width 487 height 193
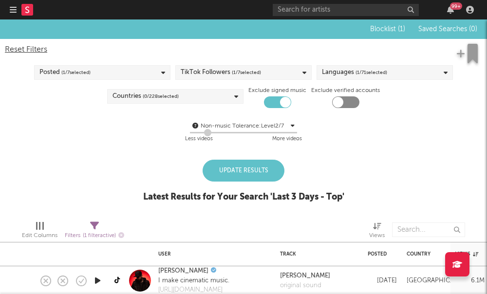
click at [230, 166] on div "Update Results" at bounding box center [244, 171] width 82 height 22
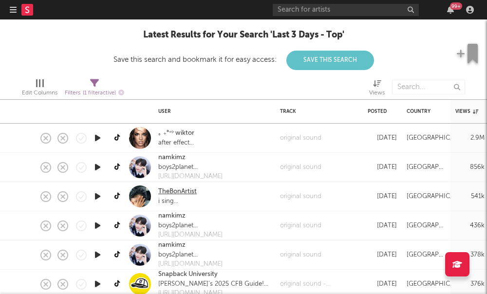
click at [179, 192] on link "TheBonArtist" at bounding box center [177, 192] width 38 height 10
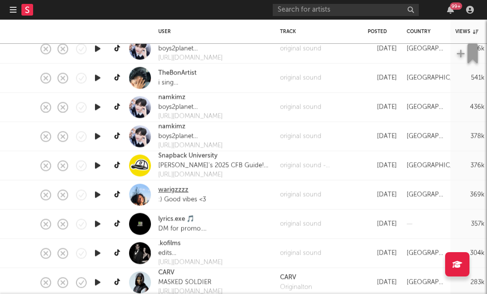
click at [172, 190] on link "warigzzzz" at bounding box center [173, 191] width 30 height 10
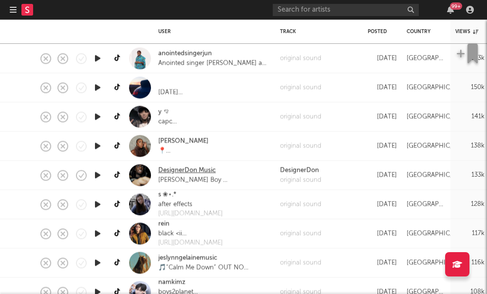
click at [184, 169] on link "DesignerDon Music" at bounding box center [186, 171] width 57 height 10
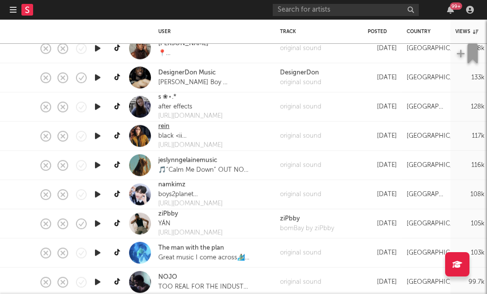
click at [162, 129] on link "rein" at bounding box center [163, 127] width 11 height 10
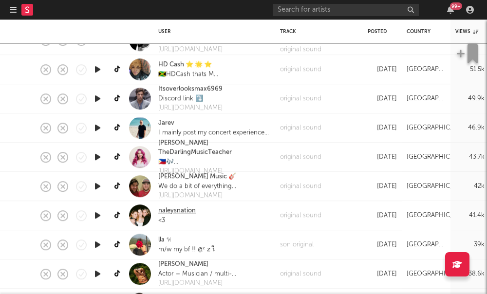
click at [173, 214] on link "naleysnation" at bounding box center [177, 211] width 38 height 10
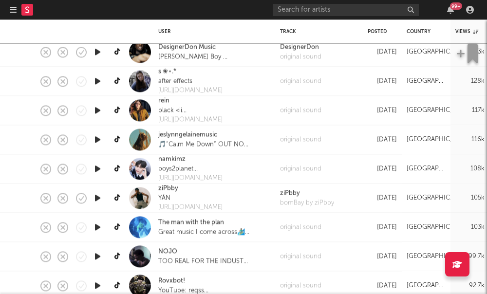
click at [13, 9] on icon "button" at bounding box center [13, 10] width 7 height 8
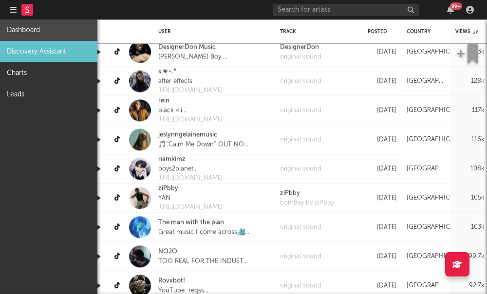
click at [30, 32] on link "Dashboard" at bounding box center [48, 29] width 97 height 21
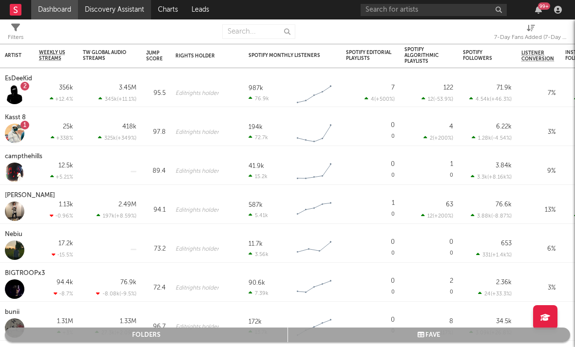
click at [98, 13] on link "Discovery Assistant" at bounding box center [114, 9] width 73 height 19
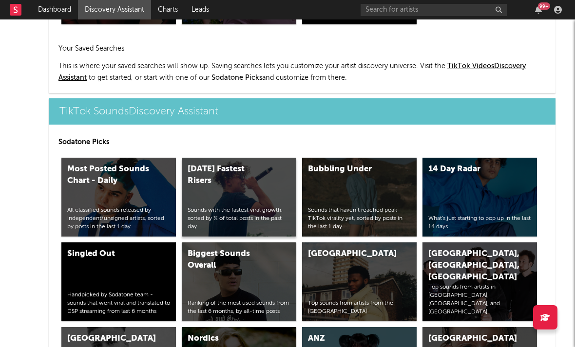
scroll to position [3221, 0]
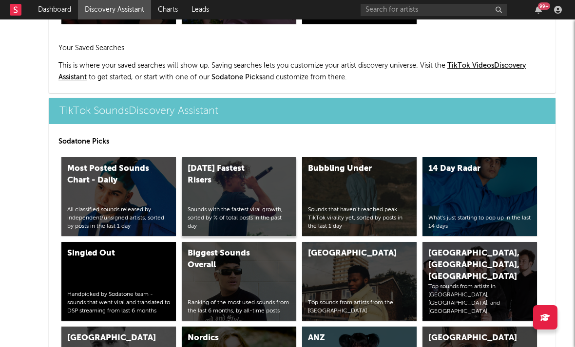
click at [215, 211] on div "Sounds with the fastest viral growth, sorted by % of total posts in the past day" at bounding box center [239, 218] width 103 height 24
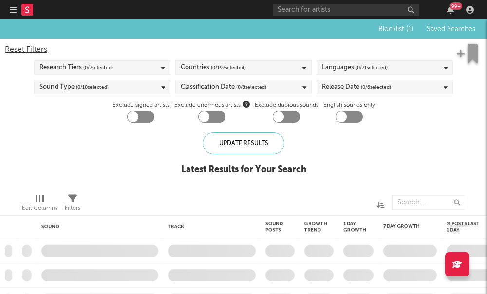
checkbox input "true"
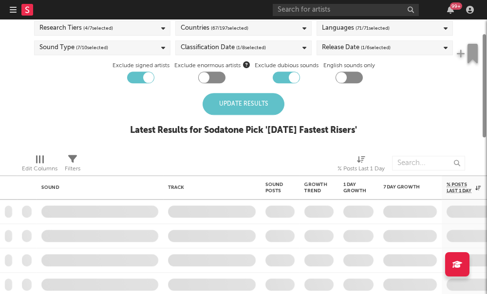
click at [245, 108] on div "Update Results" at bounding box center [244, 104] width 82 height 22
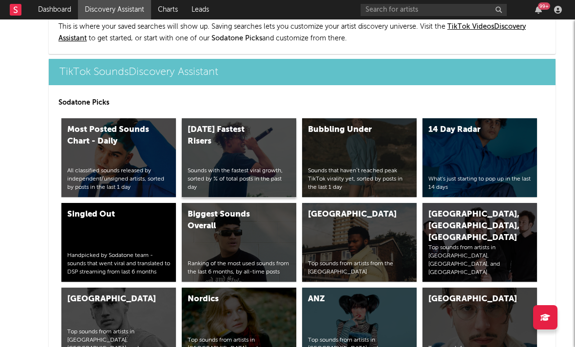
scroll to position [3261, 0]
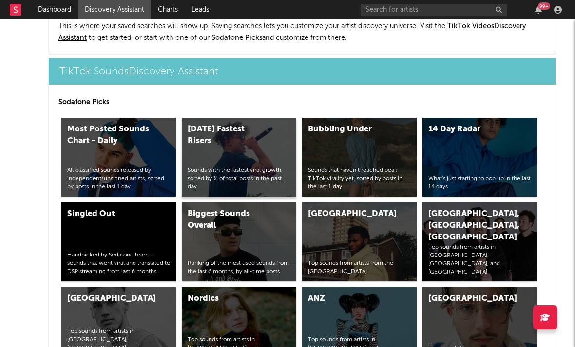
click at [204, 138] on div "Today's Fastest Risers" at bounding box center [229, 135] width 82 height 23
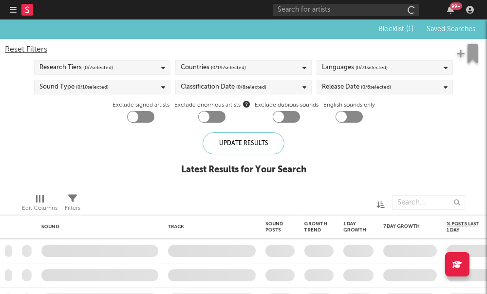
checkbox input "true"
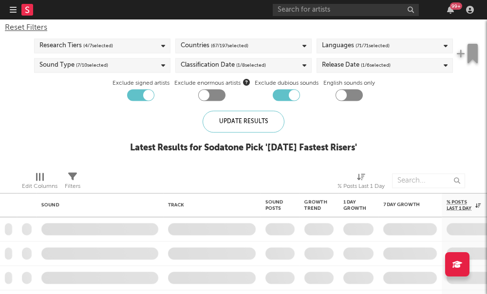
click at [250, 49] on div "Countries ( 67 / 197 selected)" at bounding box center [243, 45] width 136 height 15
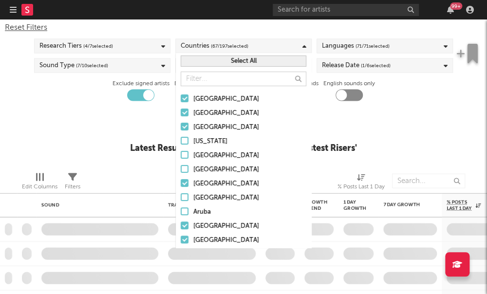
click at [220, 57] on button "Select All" at bounding box center [244, 61] width 126 height 11
click at [221, 59] on button "Deselect All" at bounding box center [244, 61] width 126 height 11
click at [212, 84] on input "text" at bounding box center [244, 79] width 126 height 15
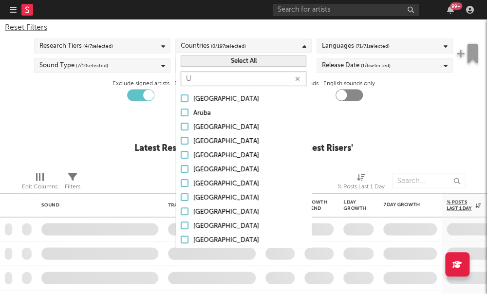
type input "Un"
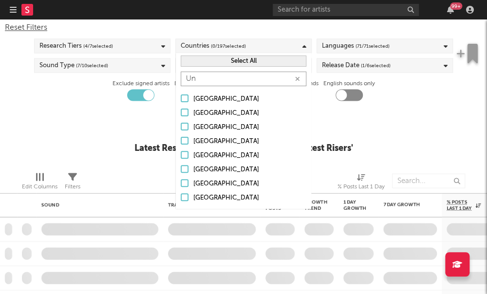
click at [0, 0] on html "Dashboard Discovery Assistant Charts Leads 99 + Notifications Settings Mark all…" at bounding box center [243, 147] width 487 height 294
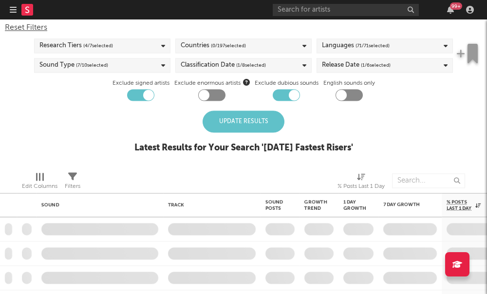
click at [225, 44] on span "( 0 / 197 selected)" at bounding box center [228, 46] width 35 height 12
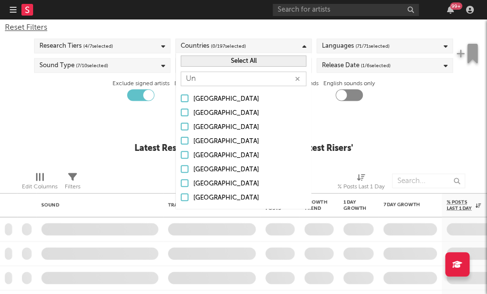
click at [185, 196] on div at bounding box center [185, 197] width 8 height 8
click at [181, 196] on input "United States" at bounding box center [181, 198] width 0 height 12
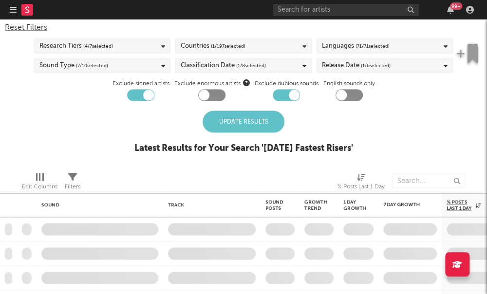
click at [141, 175] on div at bounding box center [145, 181] width 114 height 24
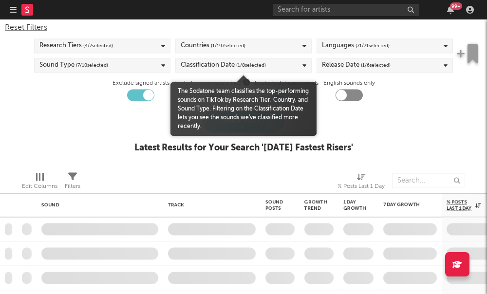
click at [242, 63] on span "( 1 / 8 selected)" at bounding box center [251, 65] width 30 height 12
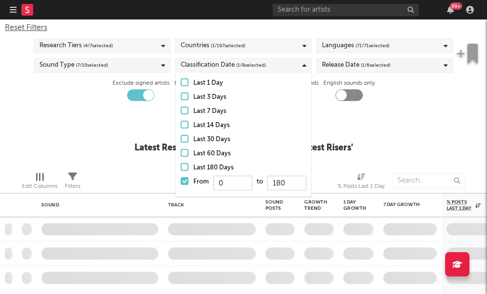
click at [141, 165] on div "Edit Columns Filters % Posts Last 1 Day" at bounding box center [243, 178] width 487 height 29
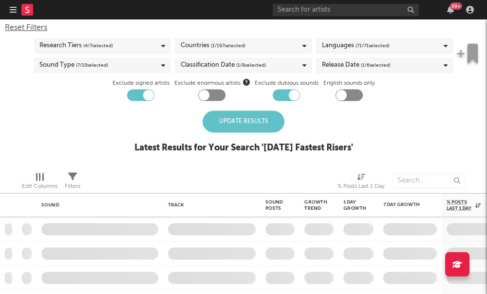
click at [222, 130] on div "Update Results" at bounding box center [244, 122] width 82 height 22
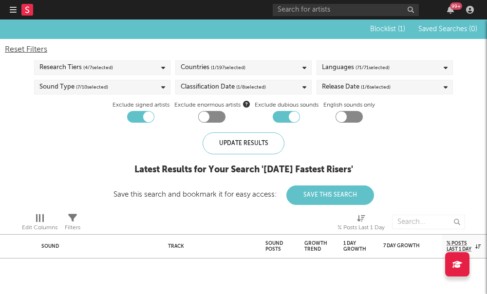
click at [243, 117] on div "Exclude enormous artists" at bounding box center [211, 110] width 75 height 23
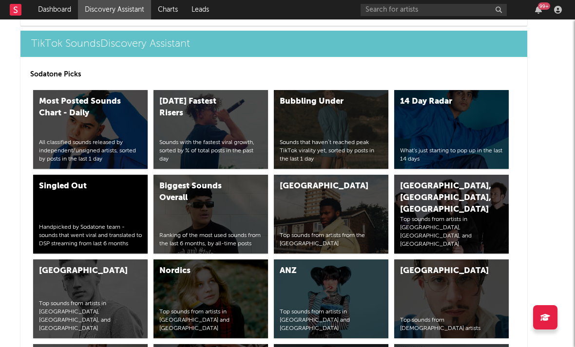
scroll to position [3294, 28]
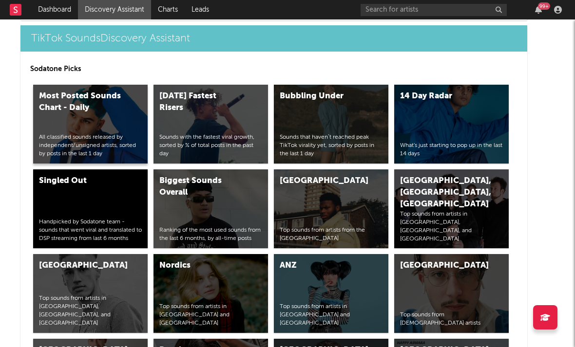
click at [97, 129] on div "Most Posted Sounds Chart - Daily All classified sounds released by independent/…" at bounding box center [90, 124] width 114 height 79
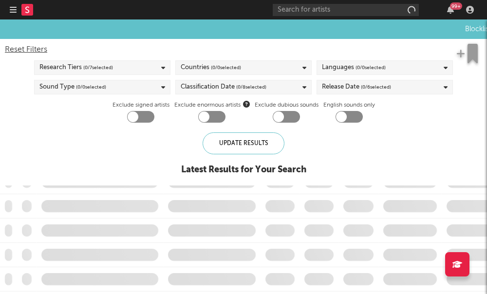
checkbox input "true"
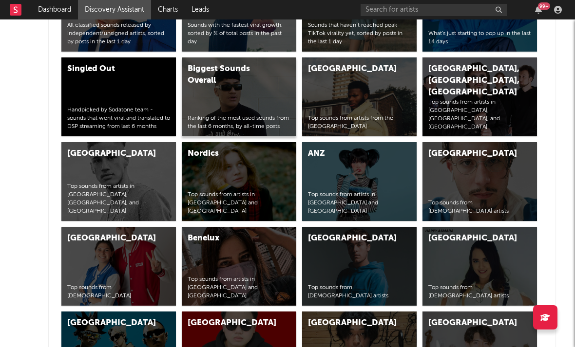
scroll to position [3332, 0]
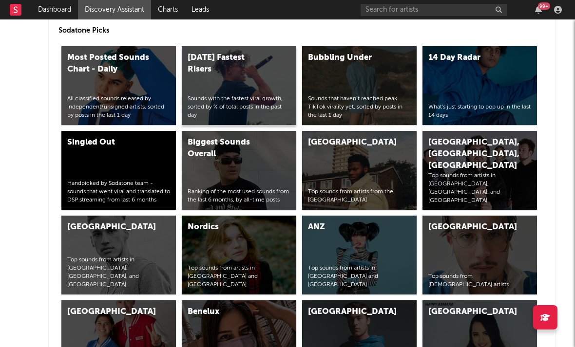
click at [205, 66] on div "Today's Fastest Risers" at bounding box center [229, 63] width 82 height 23
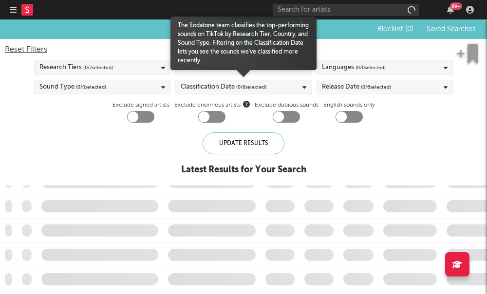
checkbox input "true"
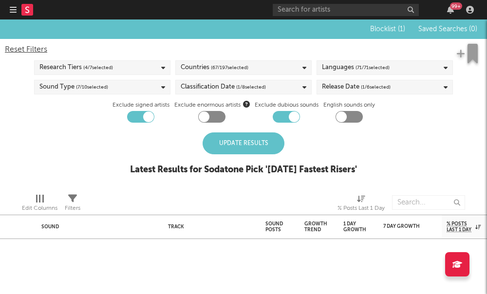
click at [258, 153] on div "Update Results" at bounding box center [244, 143] width 82 height 22
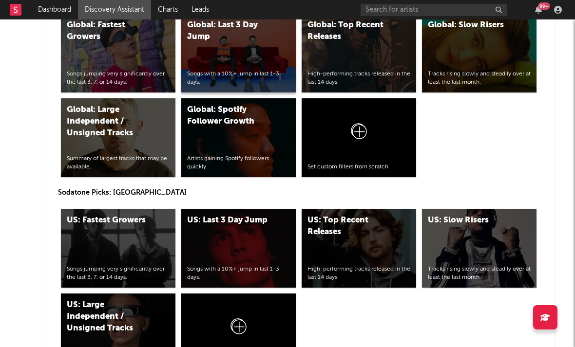
scroll to position [4323, 0]
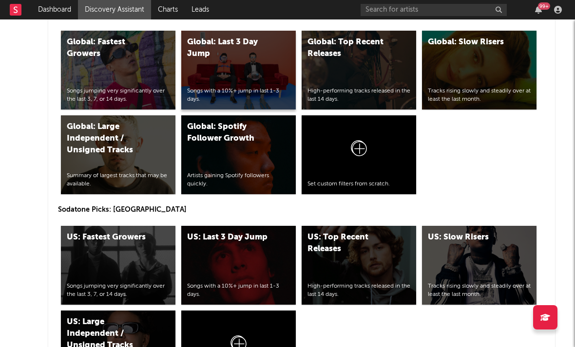
click at [215, 52] on div "Global: Last 3 Day Jump" at bounding box center [228, 48] width 82 height 23
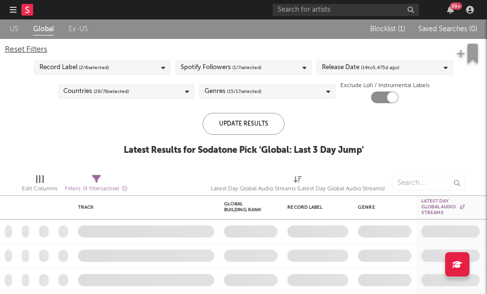
checkbox input "true"
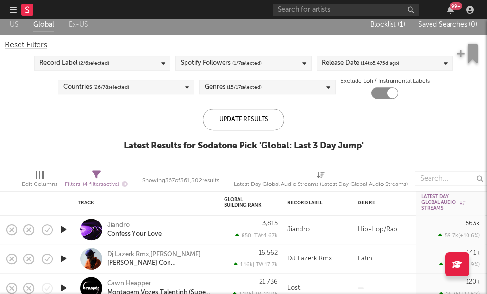
click at [341, 63] on div "Release Date ( 14 to 5,475 d ago)" at bounding box center [360, 63] width 77 height 12
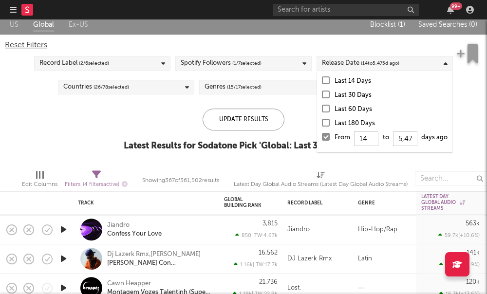
click at [326, 83] on div at bounding box center [326, 80] width 8 height 8
click at [322, 83] on input "Last 14 Days" at bounding box center [322, 81] width 0 height 12
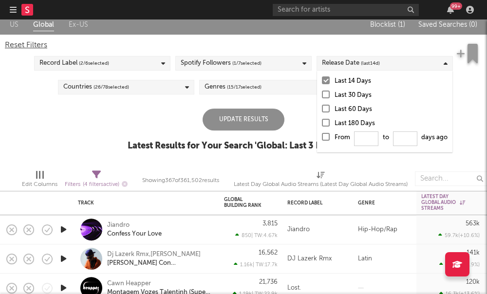
click at [230, 66] on div "Spotify Followers ( 1 / 7 selected)" at bounding box center [221, 63] width 81 height 12
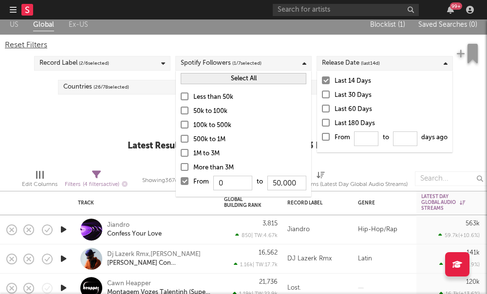
click at [186, 101] on label "Less than 50k" at bounding box center [244, 98] width 126 height 12
click at [181, 101] on input "Less than 50k" at bounding box center [181, 98] width 0 height 12
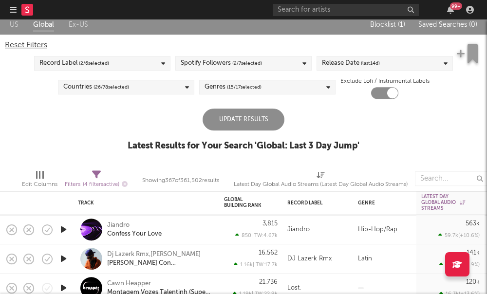
click at [162, 114] on div "Update Results Latest Results for Your Search ' Global: Last 3 Day Jump '" at bounding box center [244, 135] width 232 height 53
click at [161, 63] on icon at bounding box center [163, 63] width 4 height 6
click at [210, 109] on div "US Global Ex-US Blocklist ( 1 ) Saved Searches ( 0 ) Reset Filters Record Label…" at bounding box center [243, 88] width 487 height 147
click at [243, 128] on div "Update Results" at bounding box center [244, 120] width 82 height 22
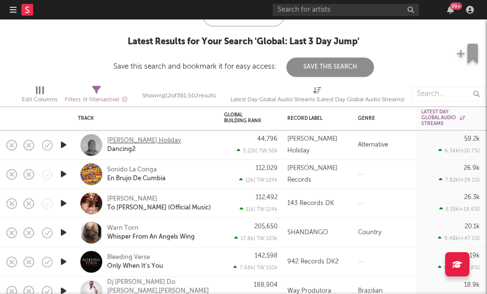
click at [127, 142] on div "[PERSON_NAME] Holiday" at bounding box center [144, 140] width 74 height 9
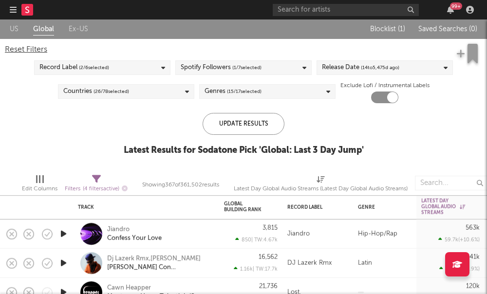
click at [15, 9] on icon "button" at bounding box center [13, 10] width 7 height 8
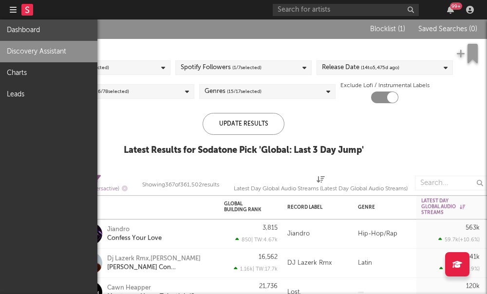
click at [46, 38] on link "Dashboard" at bounding box center [48, 29] width 97 height 21
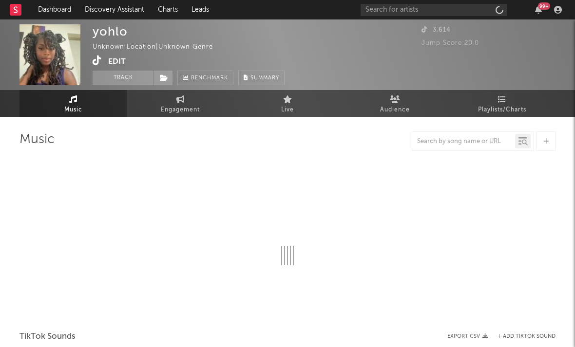
select select "1w"
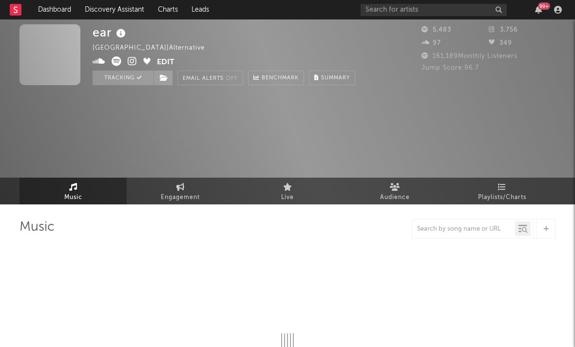
select select "1w"
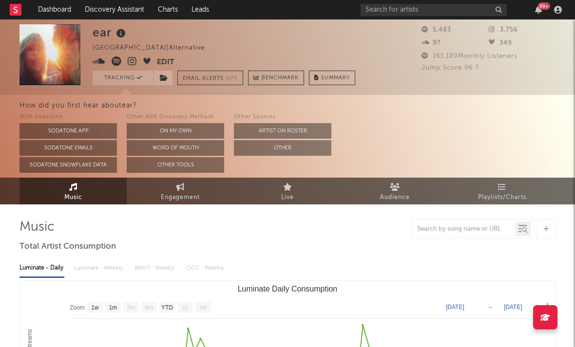
click at [131, 60] on icon at bounding box center [132, 61] width 9 height 10
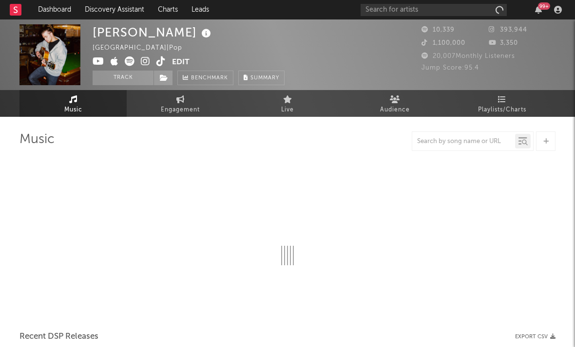
click at [145, 64] on icon at bounding box center [145, 61] width 9 height 10
select select "1w"
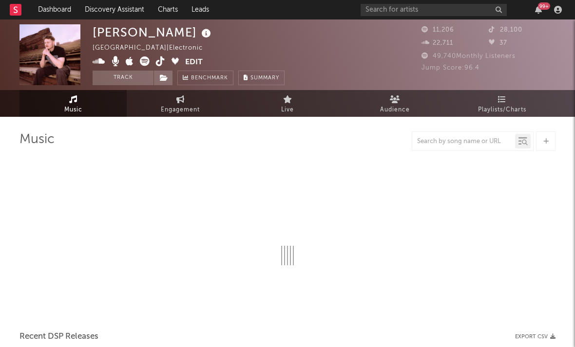
select select "6m"
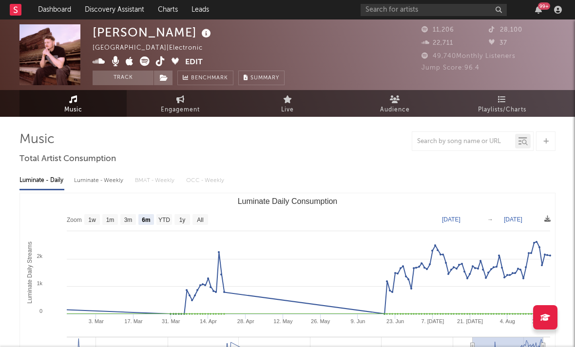
click at [100, 58] on icon at bounding box center [99, 61] width 13 height 10
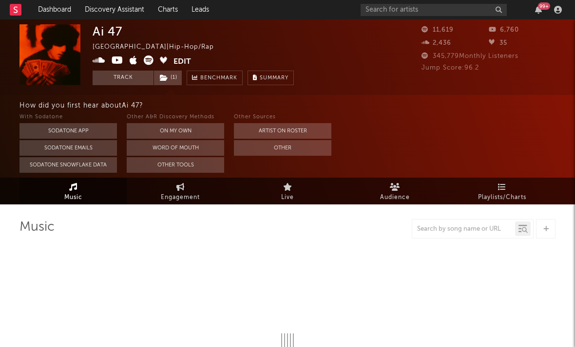
select select "6m"
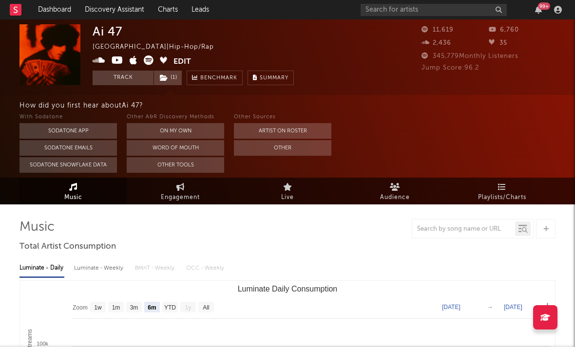
click at [103, 60] on icon at bounding box center [99, 61] width 13 height 10
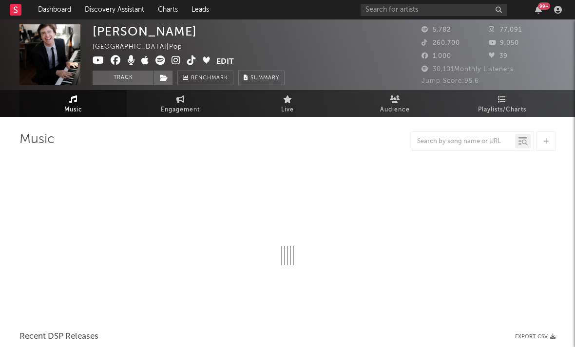
select select "6m"
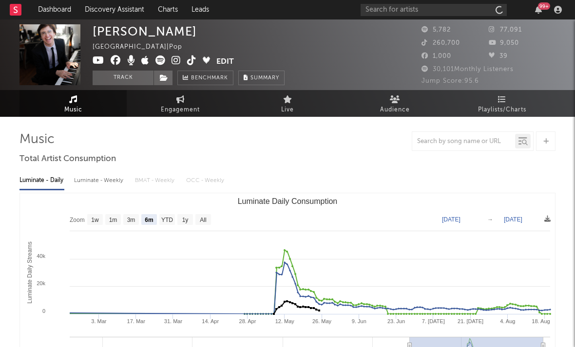
click at [171, 61] on icon at bounding box center [175, 61] width 9 height 10
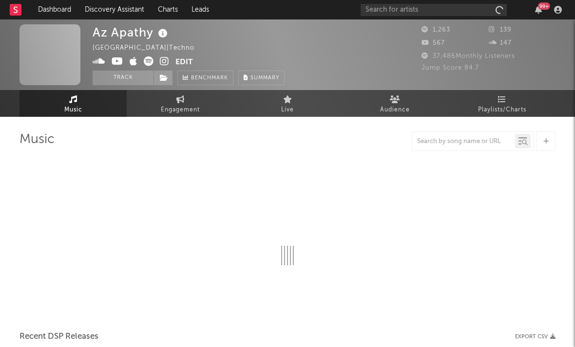
select select "1w"
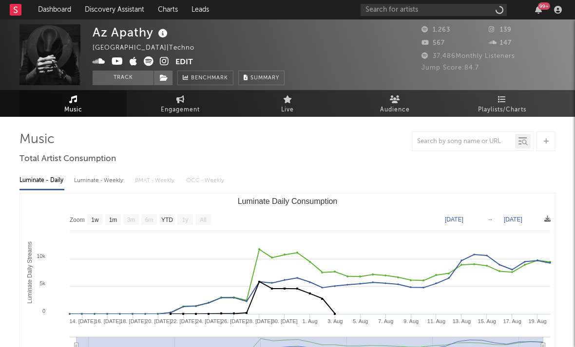
click at [162, 60] on icon at bounding box center [164, 61] width 9 height 10
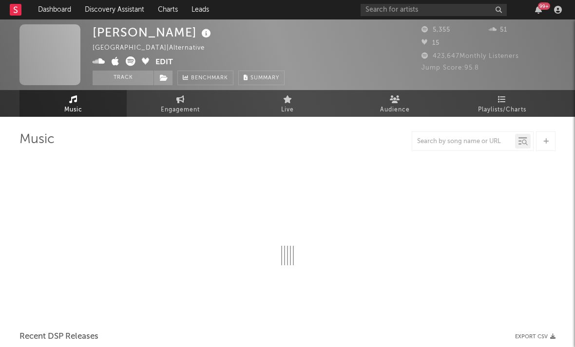
select select "6m"
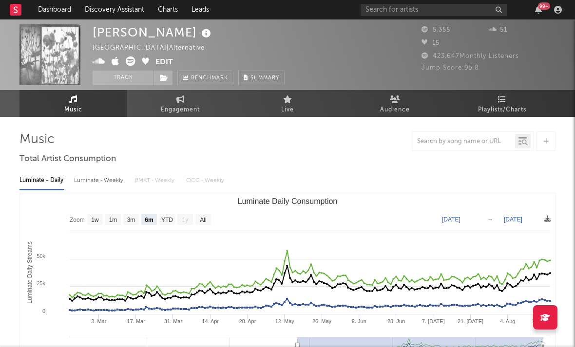
click at [100, 61] on icon at bounding box center [99, 61] width 13 height 10
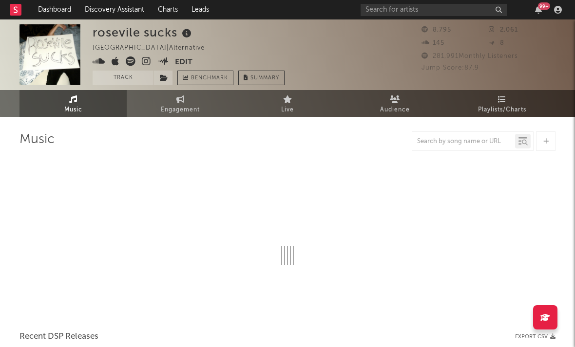
click at [150, 62] on icon at bounding box center [146, 61] width 9 height 10
select select "6m"
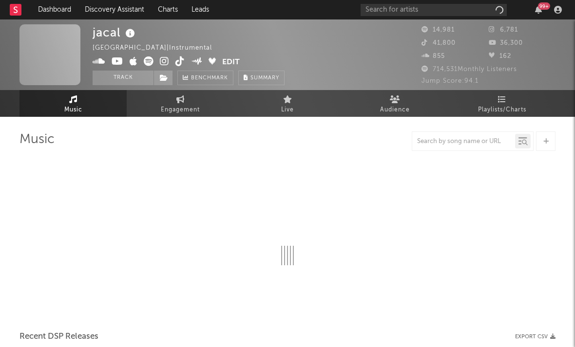
select select "6m"
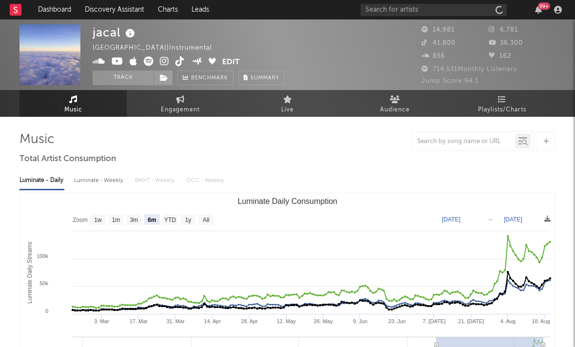
click at [163, 61] on icon at bounding box center [164, 61] width 9 height 10
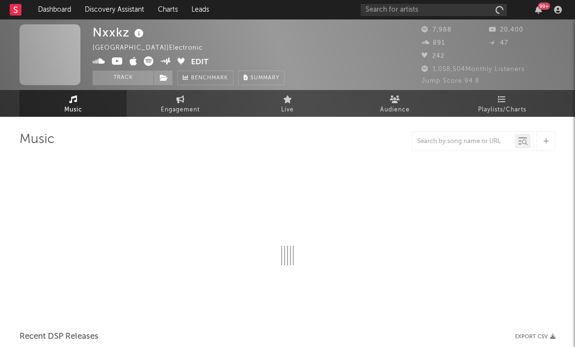
select select "6m"
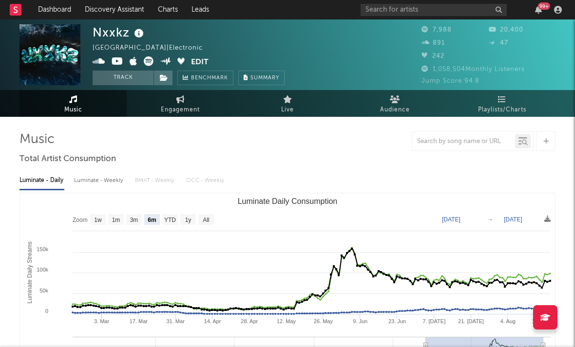
click at [133, 63] on icon at bounding box center [134, 61] width 8 height 10
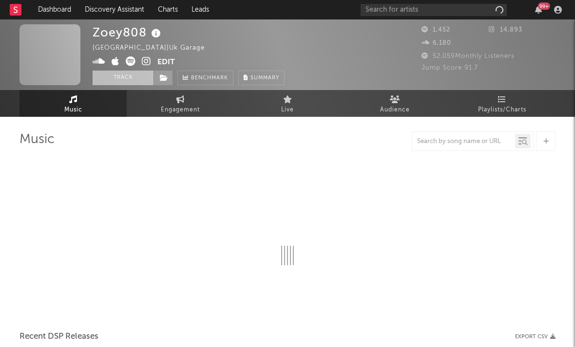
select select "1w"
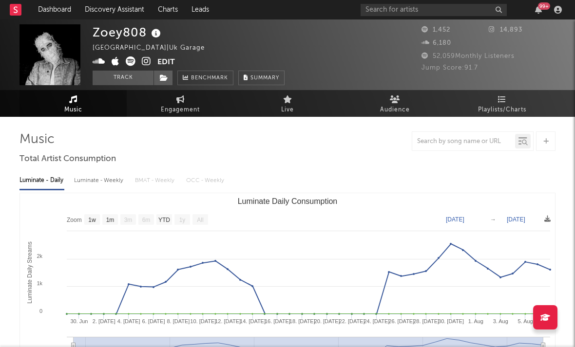
click at [145, 63] on icon at bounding box center [146, 61] width 9 height 10
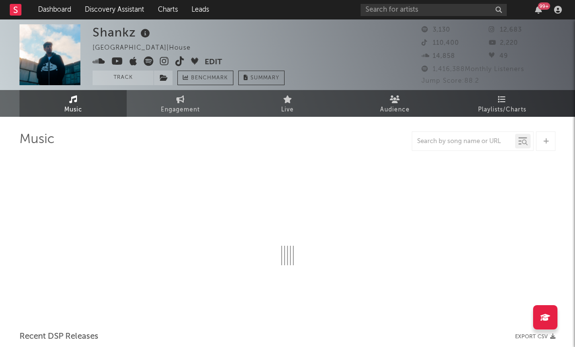
select select "1w"
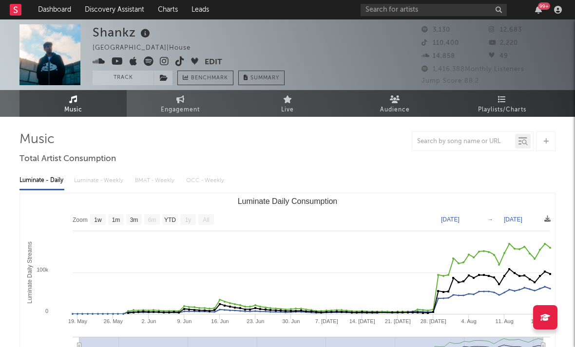
click at [164, 61] on icon at bounding box center [164, 61] width 9 height 10
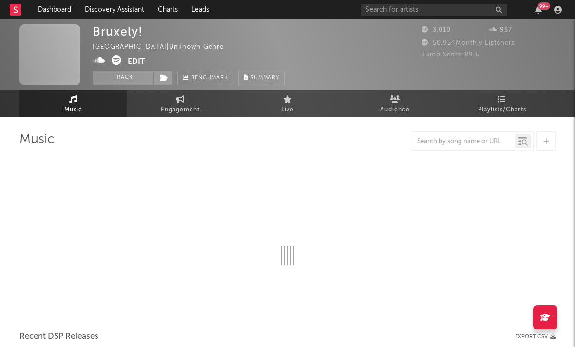
select select "1w"
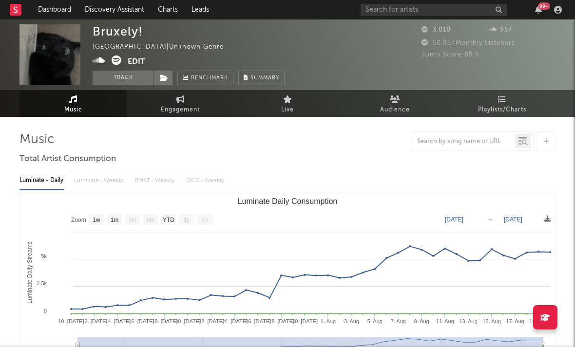
click at [103, 63] on icon at bounding box center [99, 61] width 13 height 10
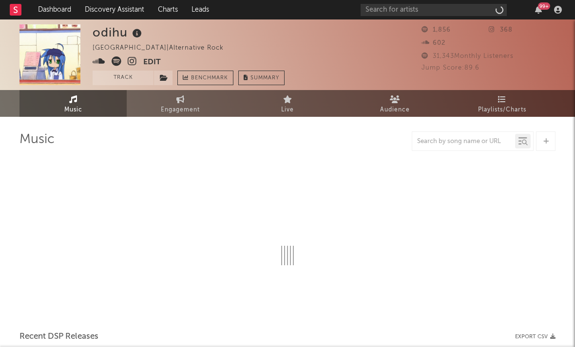
select select "1w"
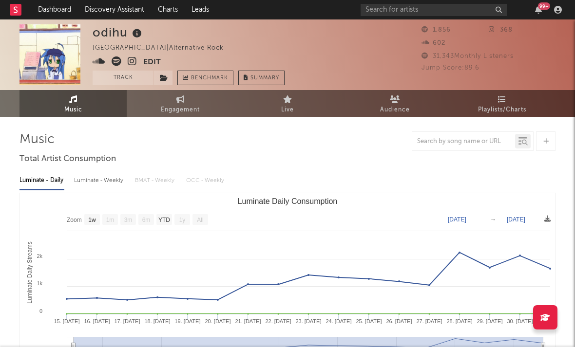
click at [132, 63] on icon at bounding box center [132, 61] width 9 height 10
click at [100, 62] on icon at bounding box center [99, 61] width 13 height 10
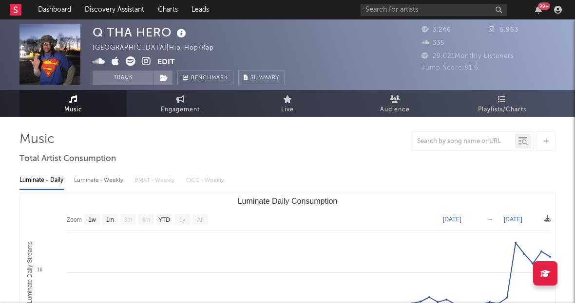
select select "1w"
click at [148, 61] on icon at bounding box center [146, 61] width 9 height 10
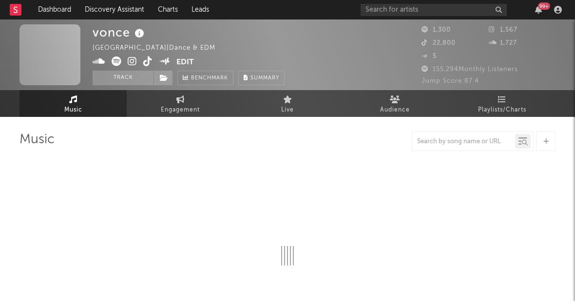
select select "1w"
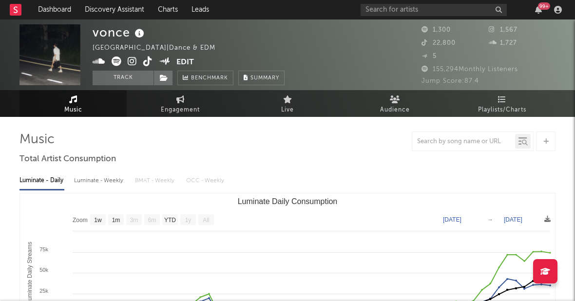
click at [132, 63] on icon at bounding box center [132, 61] width 9 height 10
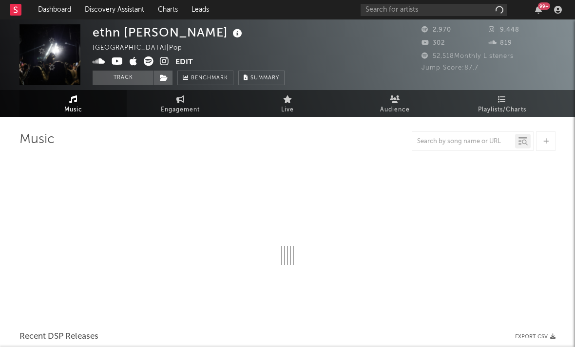
select select "1w"
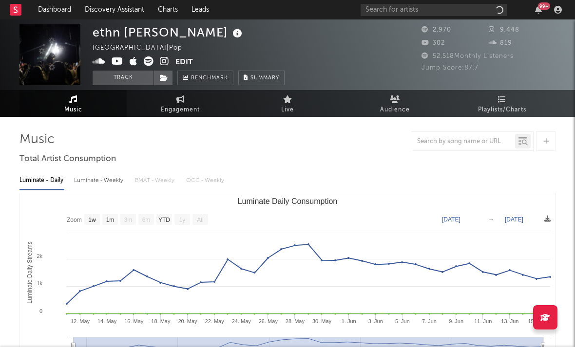
click at [162, 61] on icon at bounding box center [164, 61] width 9 height 10
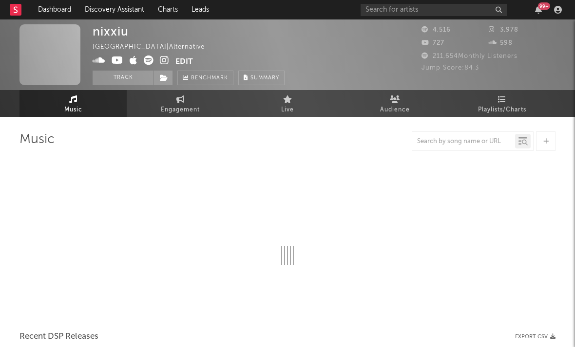
select select "1w"
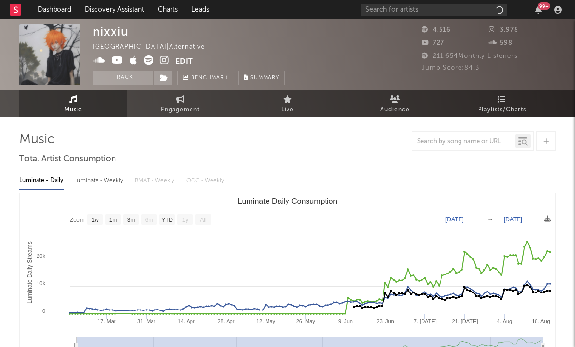
click at [163, 62] on icon at bounding box center [164, 61] width 9 height 10
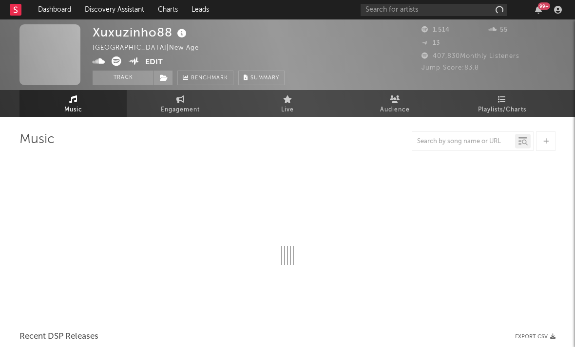
select select "1w"
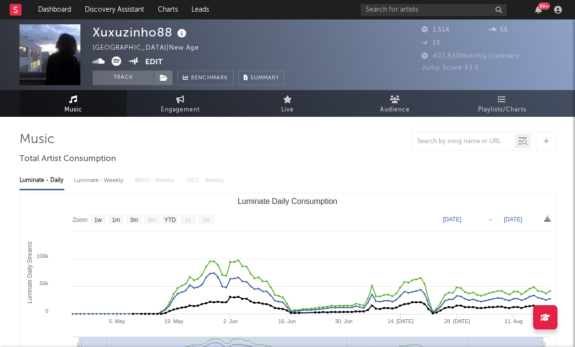
click at [116, 62] on icon at bounding box center [117, 61] width 10 height 10
click at [97, 60] on icon at bounding box center [99, 61] width 13 height 10
click at [120, 65] on icon at bounding box center [117, 61] width 10 height 10
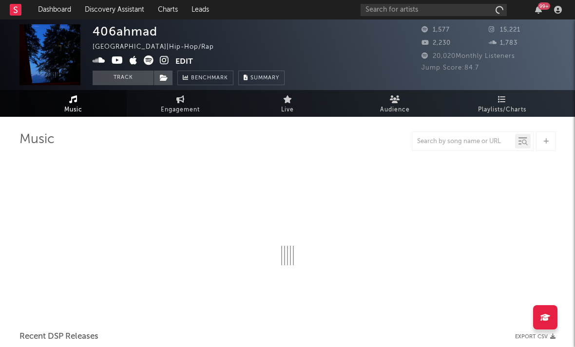
select select "1w"
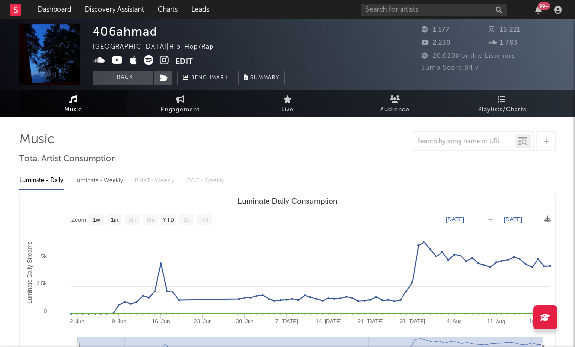
click at [162, 62] on icon at bounding box center [164, 61] width 9 height 10
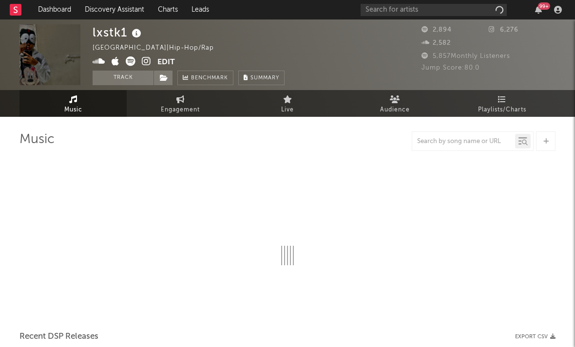
select select "1w"
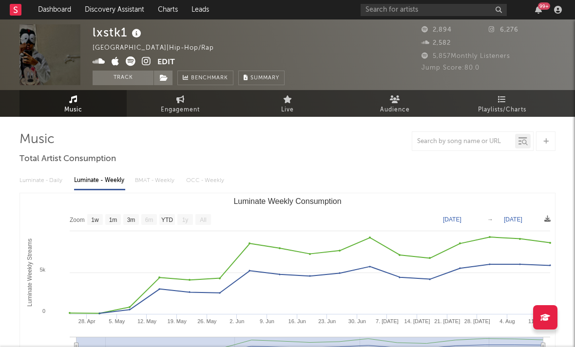
click at [148, 63] on icon at bounding box center [146, 61] width 9 height 10
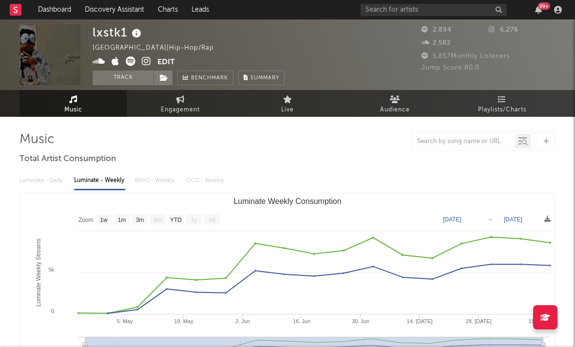
click at [115, 63] on icon at bounding box center [116, 61] width 8 height 10
click at [97, 63] on icon at bounding box center [99, 61] width 13 height 10
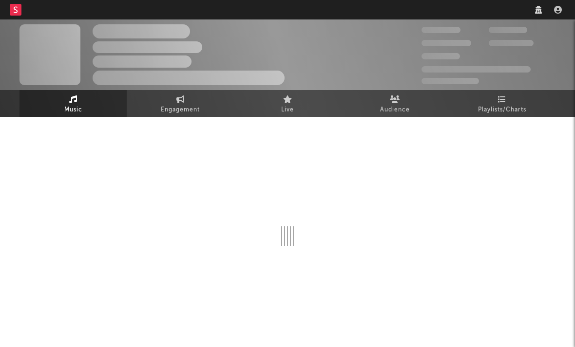
select select "6m"
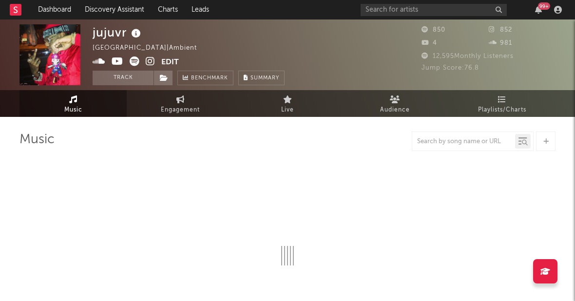
select select "1w"
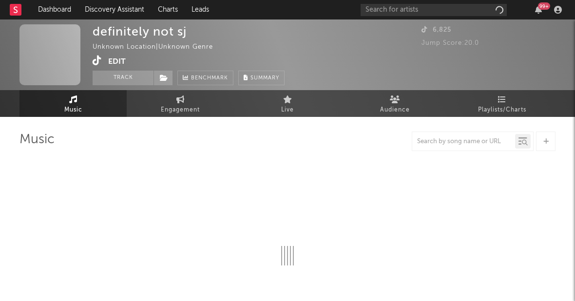
select select "1w"
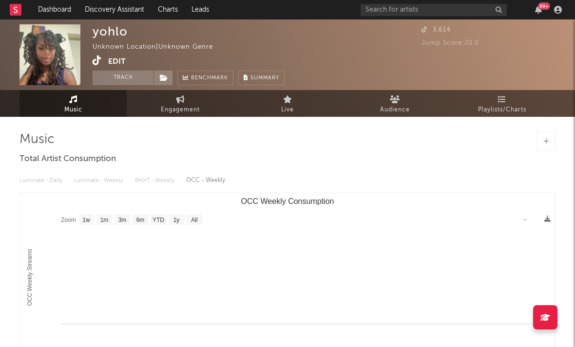
select select "1w"
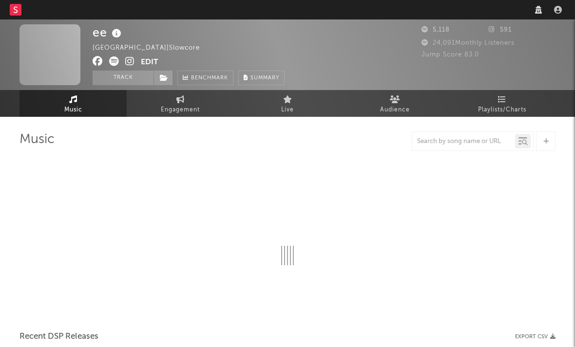
select select "6m"
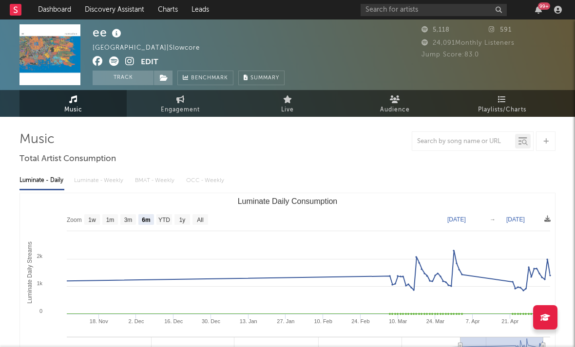
click at [131, 60] on icon at bounding box center [129, 61] width 9 height 10
click at [114, 63] on icon at bounding box center [114, 61] width 10 height 10
click at [130, 64] on icon at bounding box center [129, 61] width 9 height 10
click at [117, 61] on icon at bounding box center [114, 61] width 10 height 10
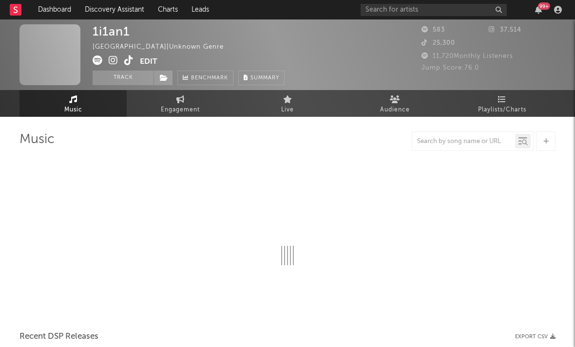
select select "1w"
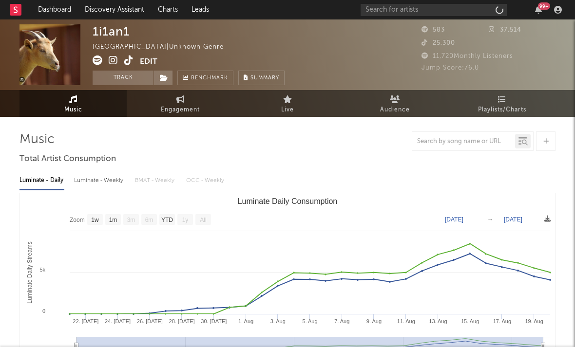
click at [110, 60] on icon at bounding box center [113, 61] width 9 height 10
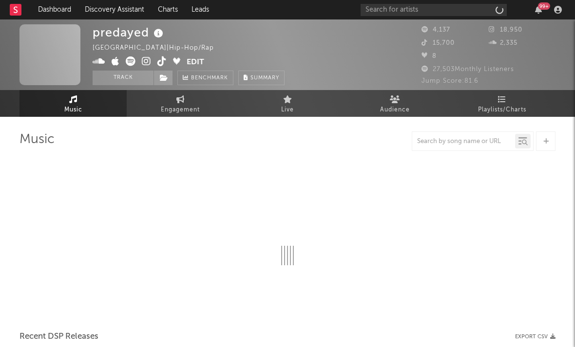
select select "6m"
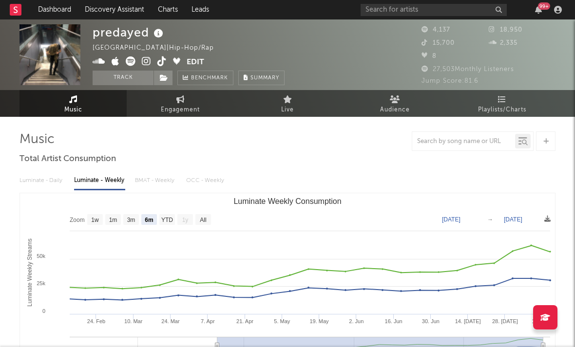
click at [148, 61] on icon at bounding box center [146, 61] width 9 height 10
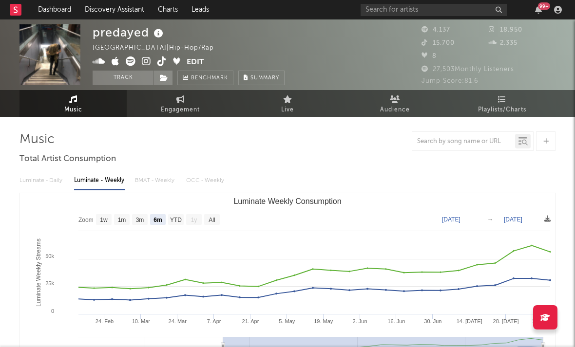
click at [115, 64] on icon at bounding box center [116, 61] width 8 height 10
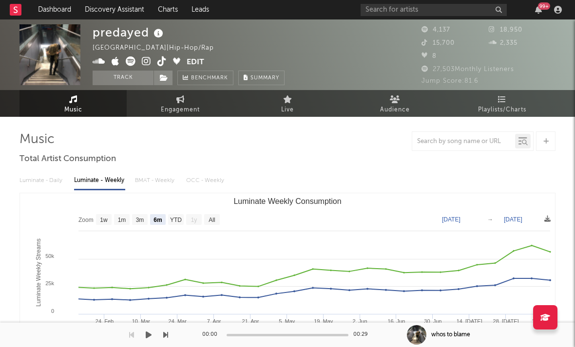
click at [288, 342] on rect "Luminate Weekly Consumption" at bounding box center [383, 346] width 320 height 19
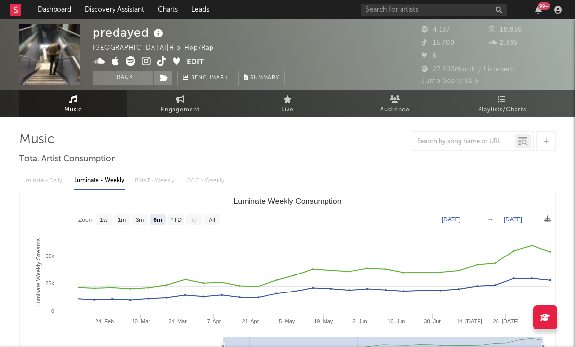
click at [146, 65] on icon at bounding box center [146, 61] width 9 height 10
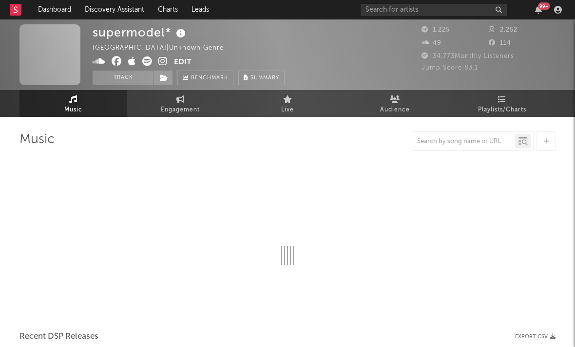
select select "1w"
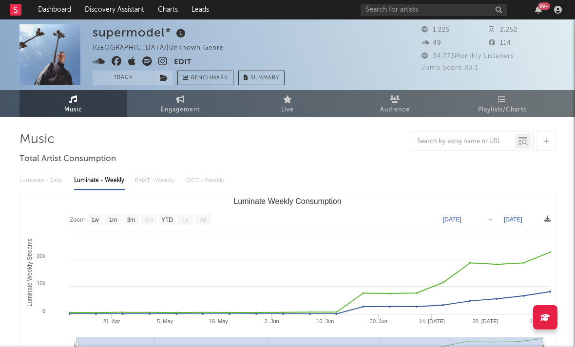
click at [159, 62] on icon at bounding box center [162, 61] width 9 height 10
click at [130, 61] on icon at bounding box center [132, 61] width 8 height 10
click at [163, 63] on icon at bounding box center [162, 61] width 9 height 10
click at [130, 60] on icon at bounding box center [132, 61] width 8 height 10
click at [144, 62] on icon at bounding box center [147, 61] width 10 height 10
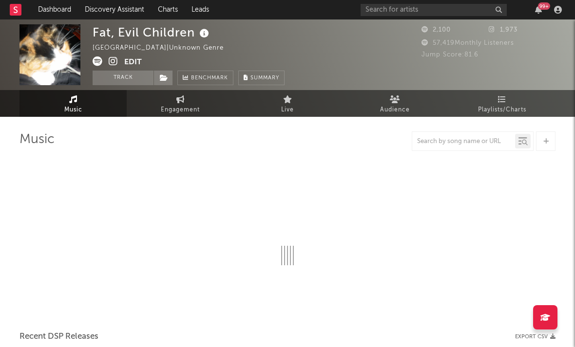
select select "1w"
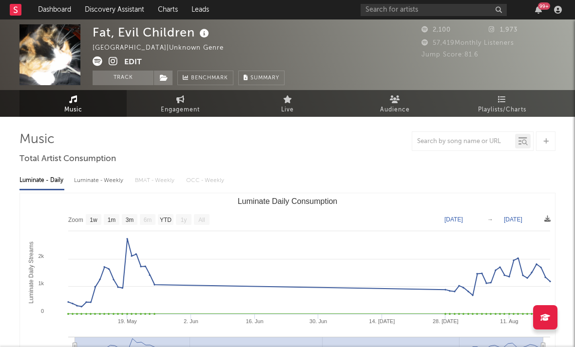
click at [109, 61] on icon at bounding box center [113, 61] width 9 height 10
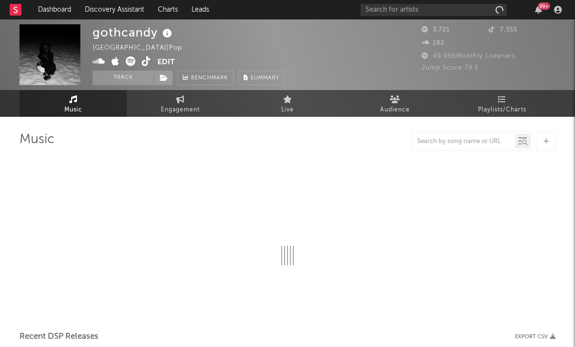
select select "1w"
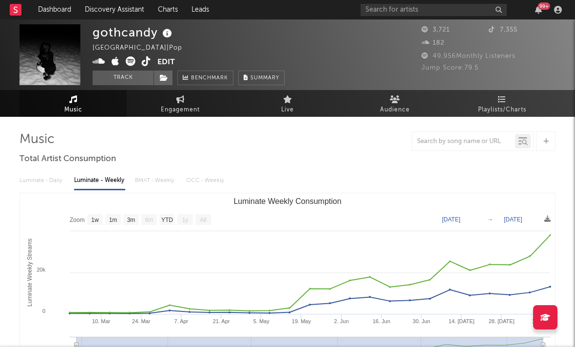
click at [98, 61] on icon at bounding box center [99, 61] width 13 height 10
click at [150, 62] on icon at bounding box center [146, 61] width 9 height 10
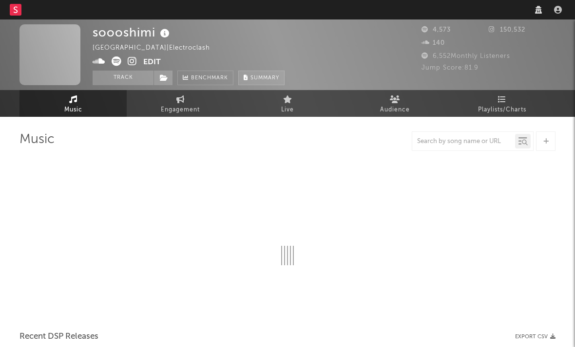
select select "1w"
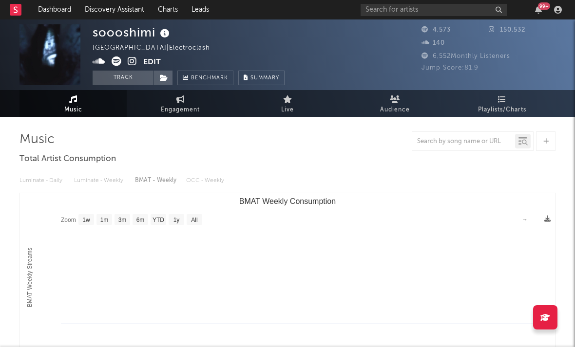
click at [131, 61] on icon at bounding box center [132, 61] width 9 height 10
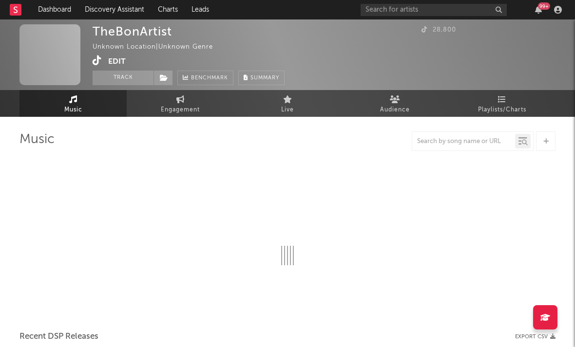
select select "1w"
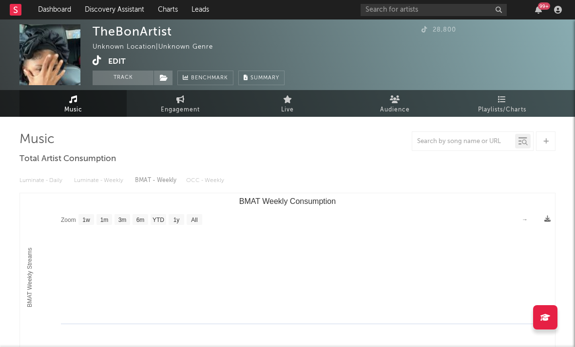
click at [96, 62] on icon at bounding box center [97, 61] width 9 height 10
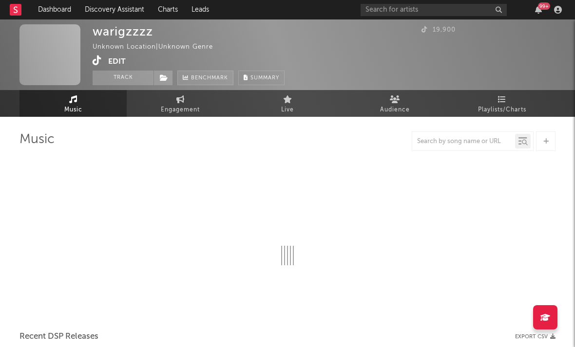
select select "1w"
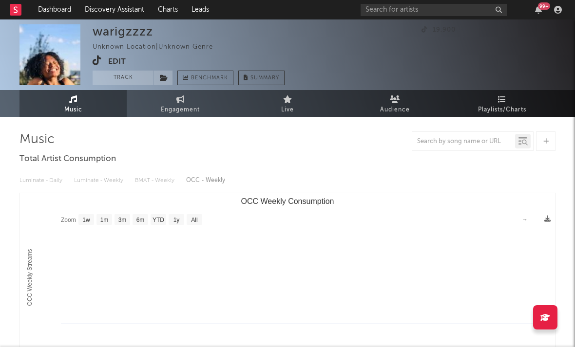
click at [98, 60] on icon at bounding box center [97, 61] width 9 height 10
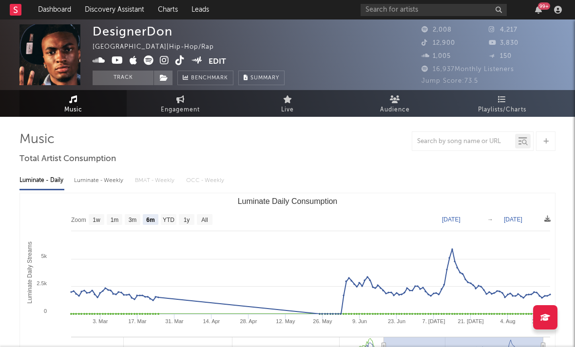
select select "6m"
click at [165, 59] on icon at bounding box center [164, 61] width 9 height 10
click at [115, 59] on icon at bounding box center [118, 61] width 12 height 10
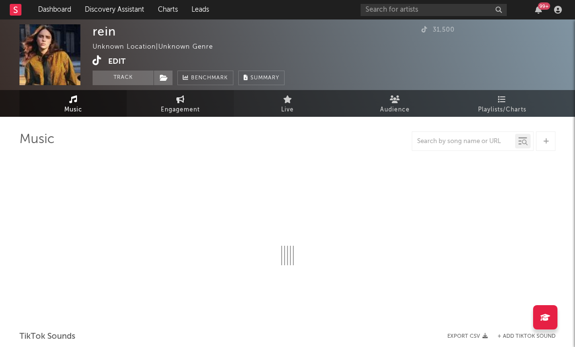
select select "1w"
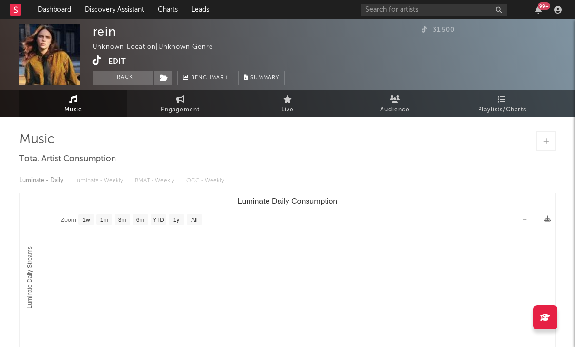
click at [97, 59] on icon at bounding box center [97, 61] width 9 height 10
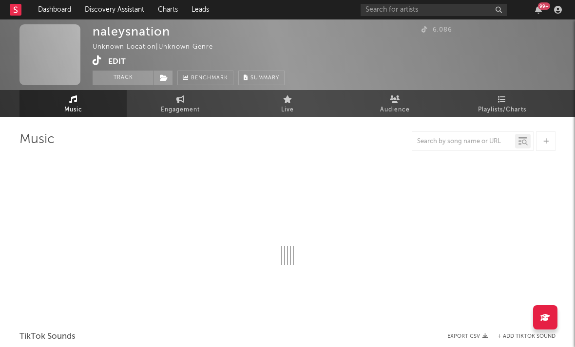
select select "1w"
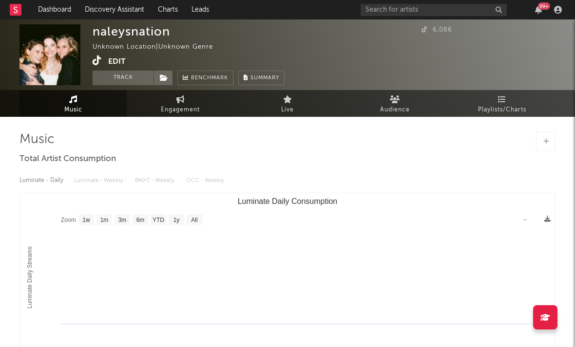
click at [95, 59] on icon at bounding box center [97, 61] width 9 height 10
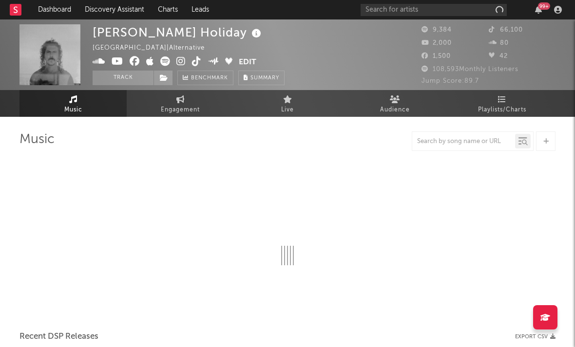
select select "6m"
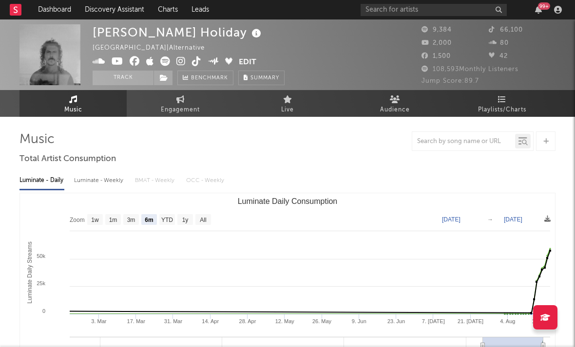
click at [182, 61] on icon at bounding box center [180, 61] width 9 height 10
click at [196, 62] on icon at bounding box center [196, 61] width 9 height 10
click at [148, 61] on icon at bounding box center [150, 61] width 8 height 10
click at [178, 59] on icon at bounding box center [180, 61] width 9 height 10
click at [199, 60] on icon at bounding box center [196, 61] width 9 height 10
